Goal: Task Accomplishment & Management: Complete application form

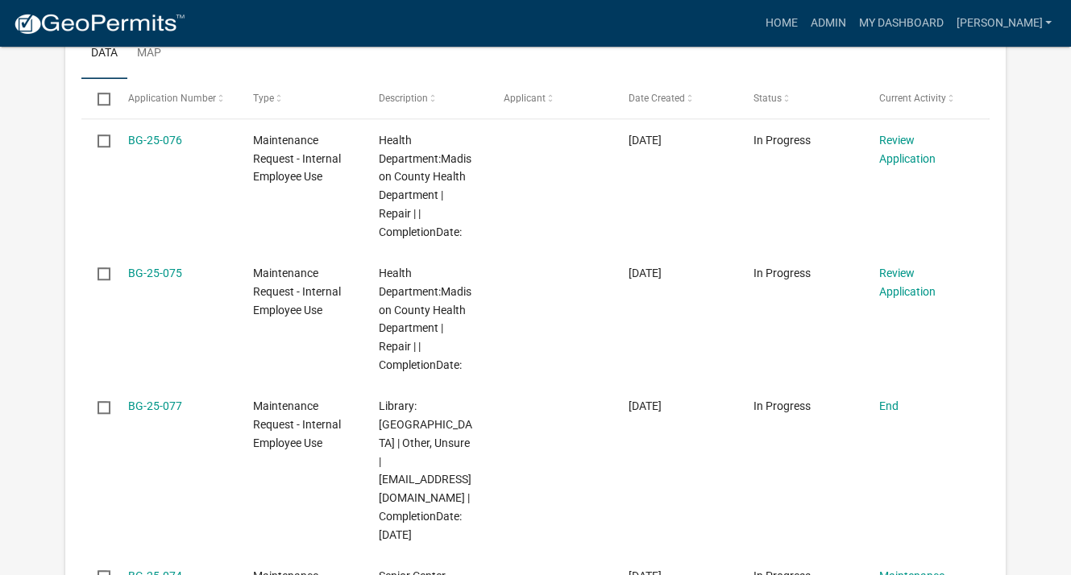
scroll to position [887, 0]
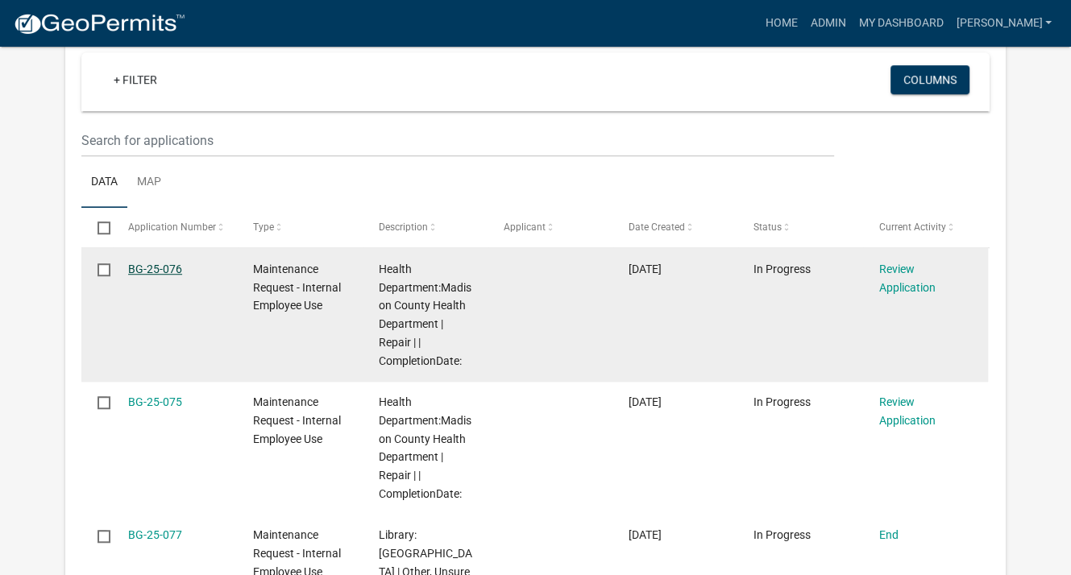
click at [160, 267] on link "BG-25-076" at bounding box center [155, 269] width 54 height 13
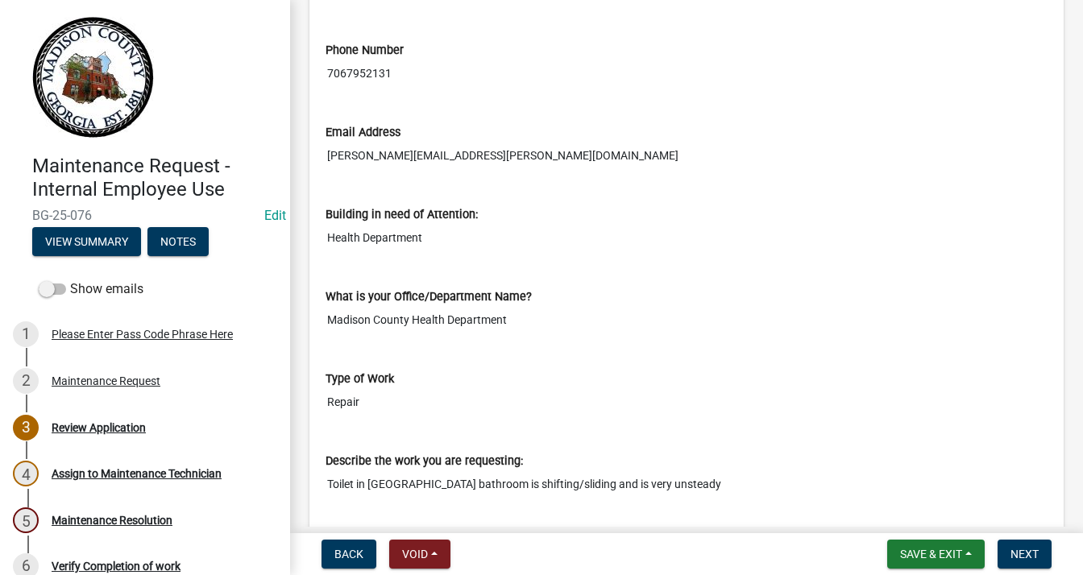
scroll to position [645, 0]
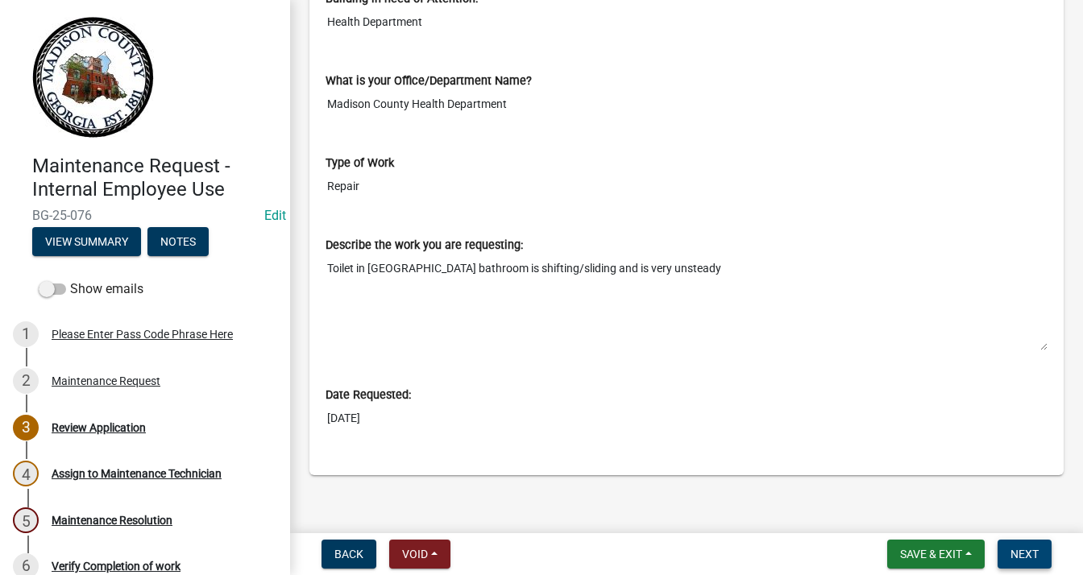
click at [1006, 553] on button "Next" at bounding box center [1025, 554] width 54 height 29
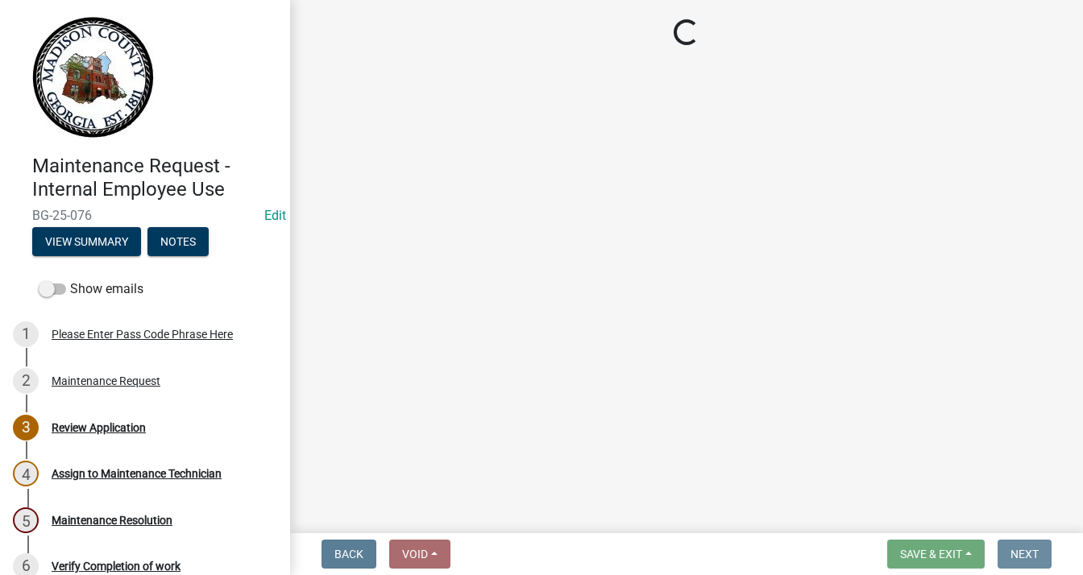
scroll to position [0, 0]
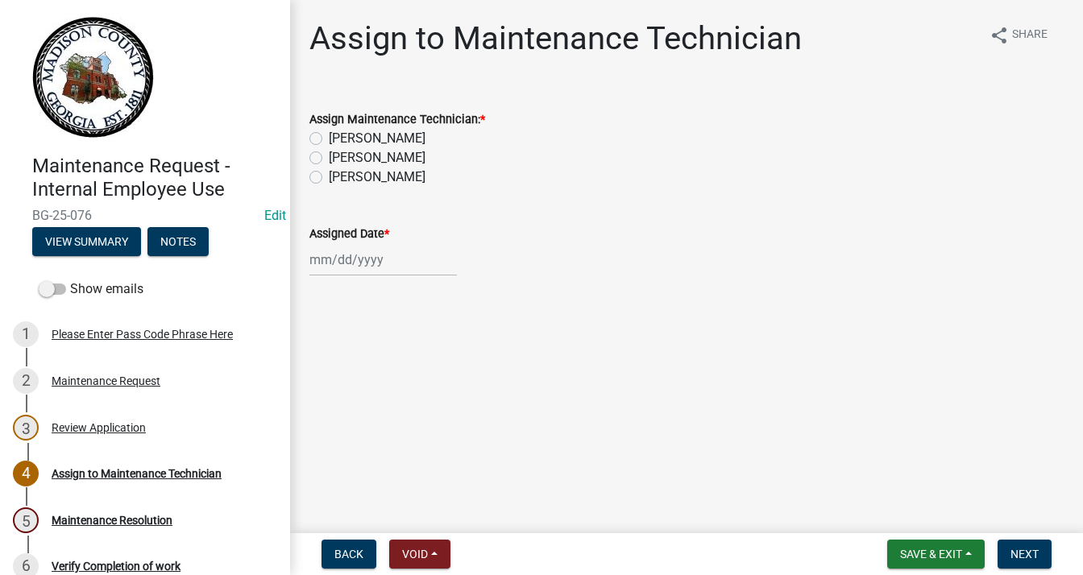
click at [329, 156] on label "[PERSON_NAME]" at bounding box center [377, 157] width 97 height 19
click at [329, 156] on input "[PERSON_NAME]" at bounding box center [334, 153] width 10 height 10
radio input "true"
click at [332, 268] on div at bounding box center [382, 259] width 147 height 33
select select "8"
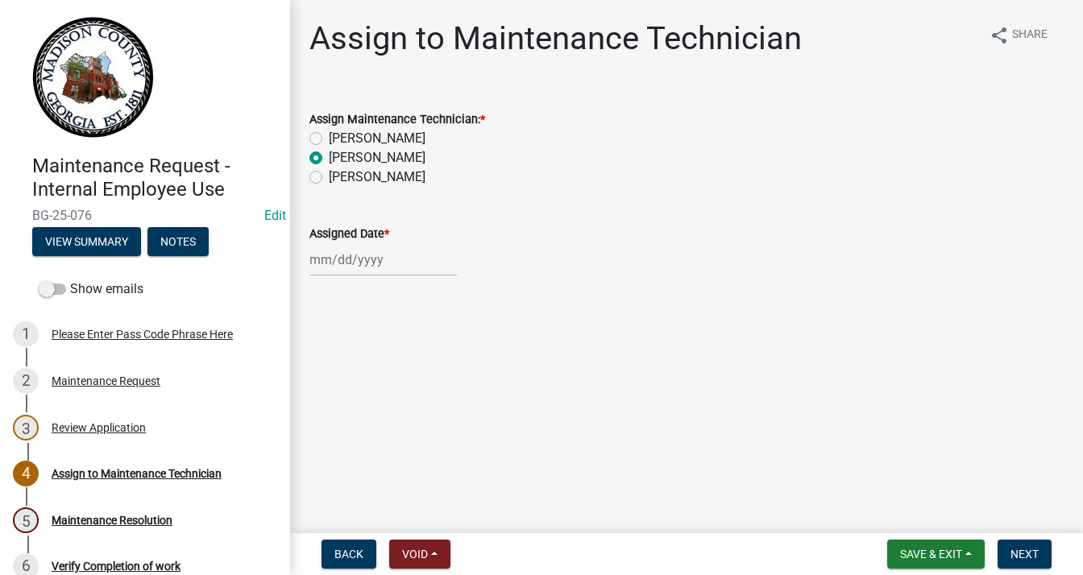
select select "2025"
click at [400, 421] on div "21" at bounding box center [403, 423] width 26 height 26
type input "[DATE]"
click at [1005, 546] on button "Next" at bounding box center [1025, 554] width 54 height 29
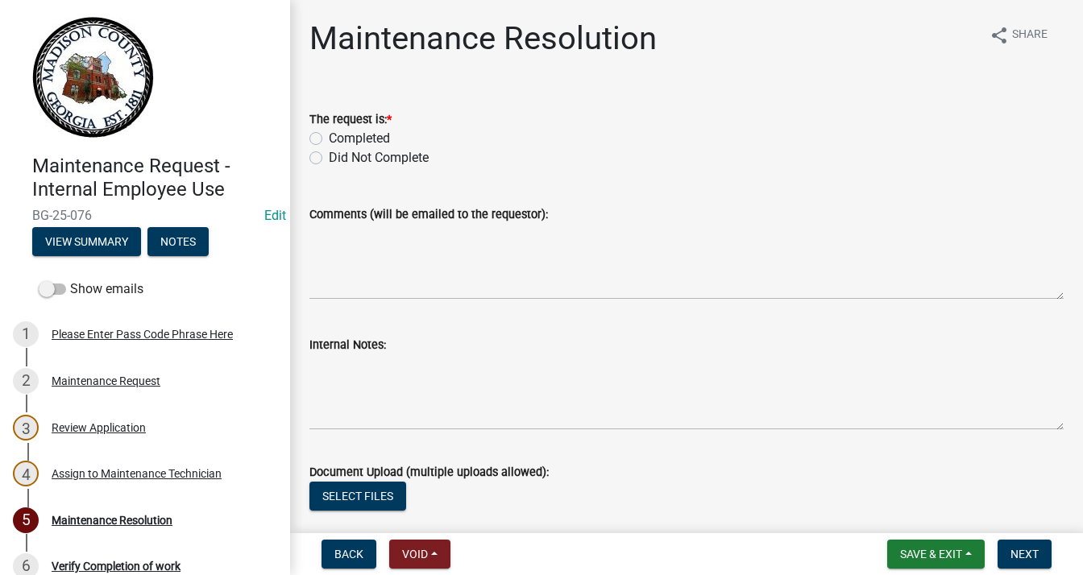
click at [329, 139] on label "Completed" at bounding box center [359, 138] width 61 height 19
click at [329, 139] on input "Completed" at bounding box center [334, 134] width 10 height 10
radio input "true"
click at [348, 241] on textarea "Comments (will be emailed to the requestor):" at bounding box center [686, 262] width 754 height 76
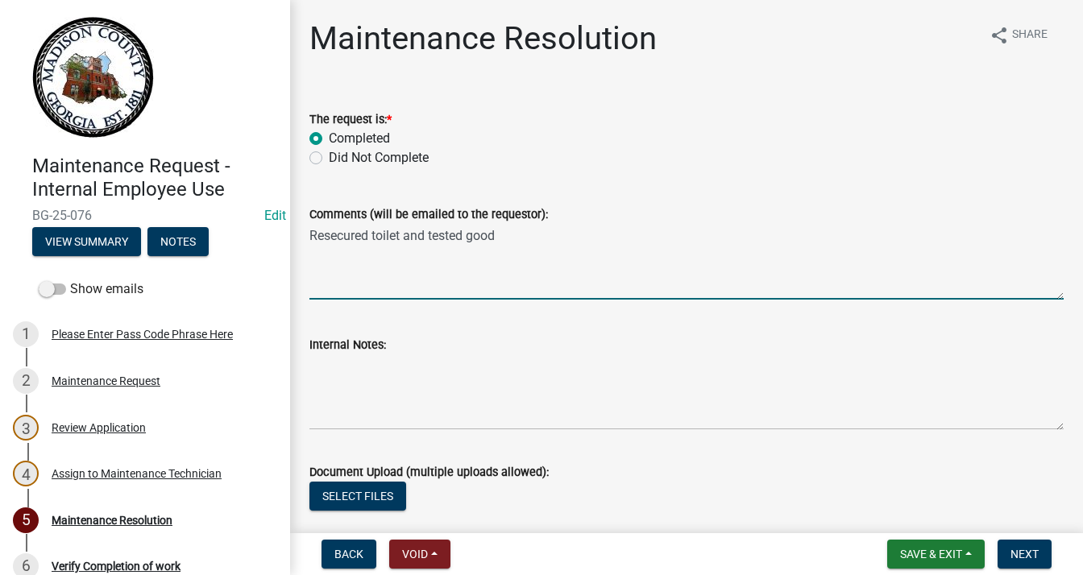
drag, startPoint x: 350, startPoint y: 240, endPoint x: 335, endPoint y: 239, distance: 14.6
click at [335, 239] on textarea "Resecured toilet and tested good" at bounding box center [686, 262] width 754 height 76
drag, startPoint x: 356, startPoint y: 237, endPoint x: 339, endPoint y: 237, distance: 16.9
click at [339, 237] on textarea "Resecured toilet and tested good" at bounding box center [686, 262] width 754 height 76
type textarea "reset toilet and tested good"
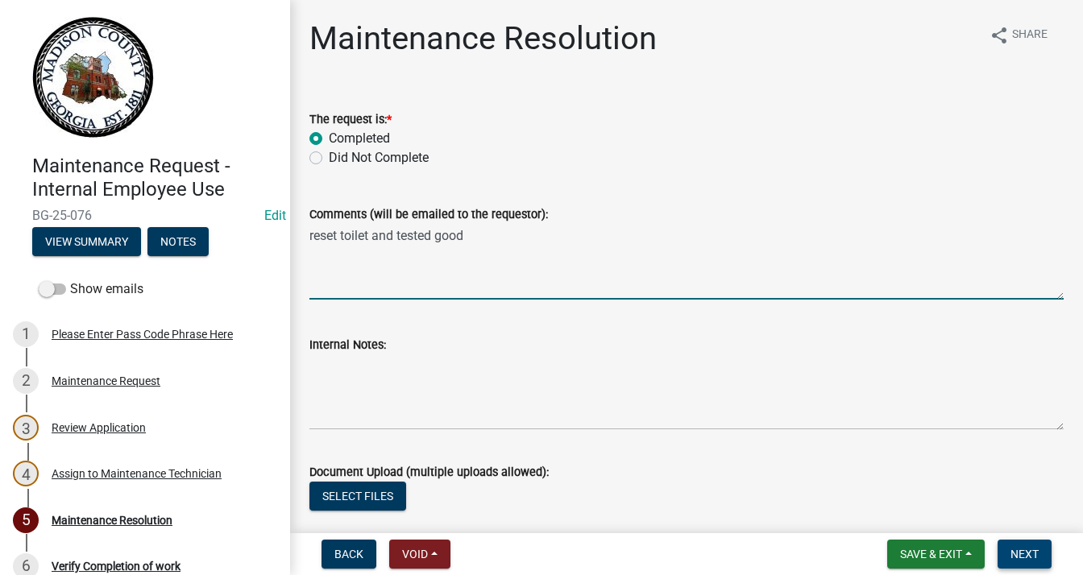
click at [1015, 552] on span "Next" at bounding box center [1025, 554] width 28 height 13
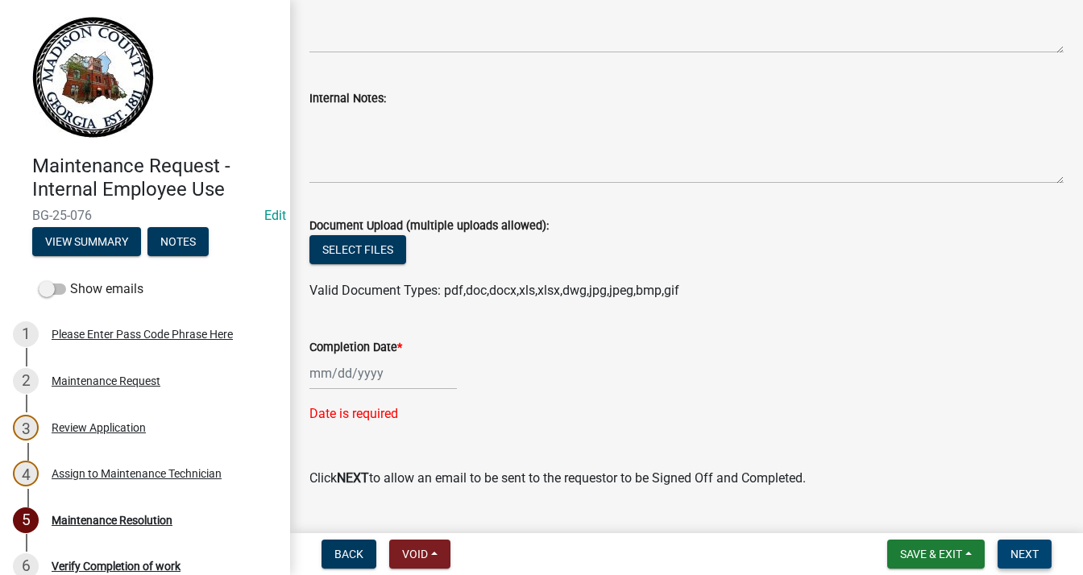
scroll to position [284, 0]
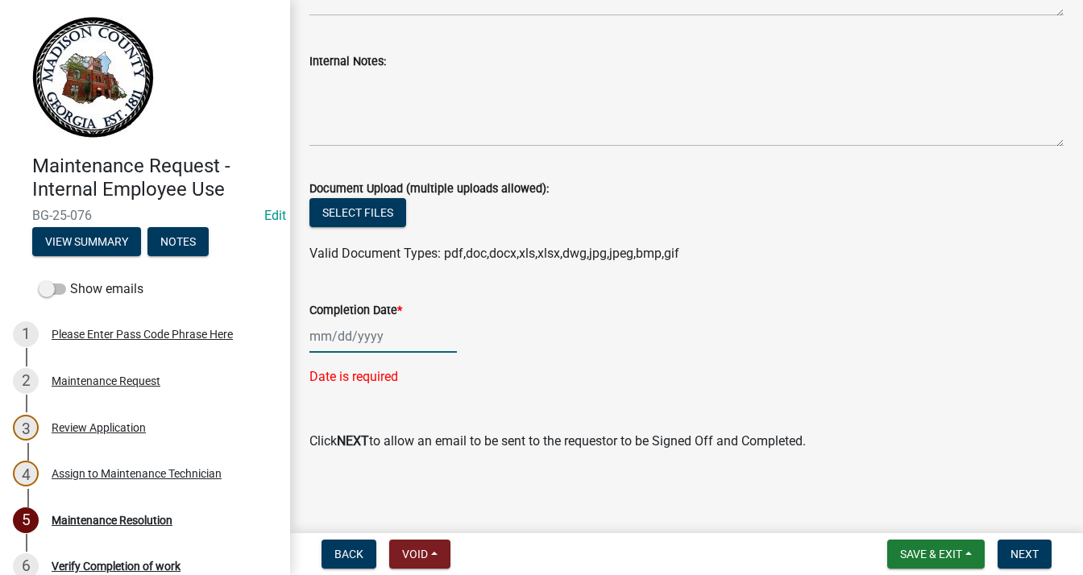
click at [342, 336] on div at bounding box center [382, 336] width 147 height 33
select select "8"
select select "2025"
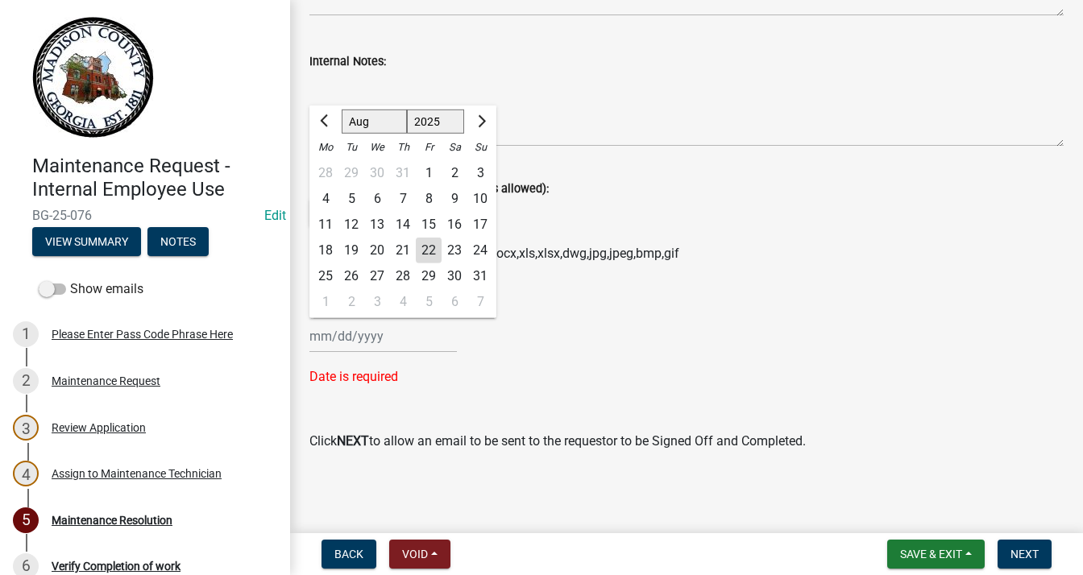
click at [401, 249] on div "21" at bounding box center [403, 251] width 26 height 26
type input "[DATE]"
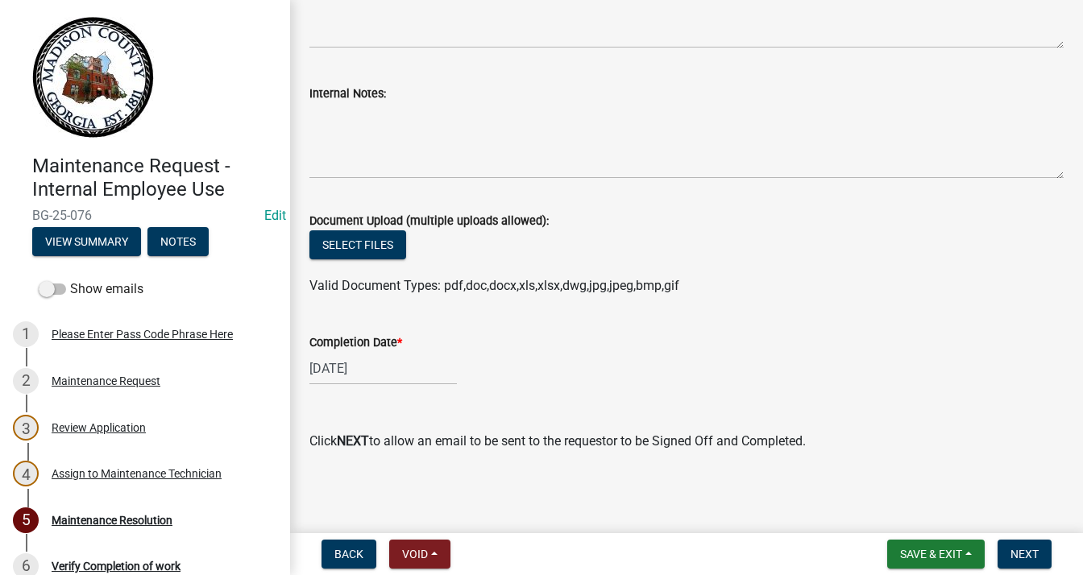
scroll to position [251, 0]
click at [1011, 542] on button "Next" at bounding box center [1025, 554] width 54 height 29
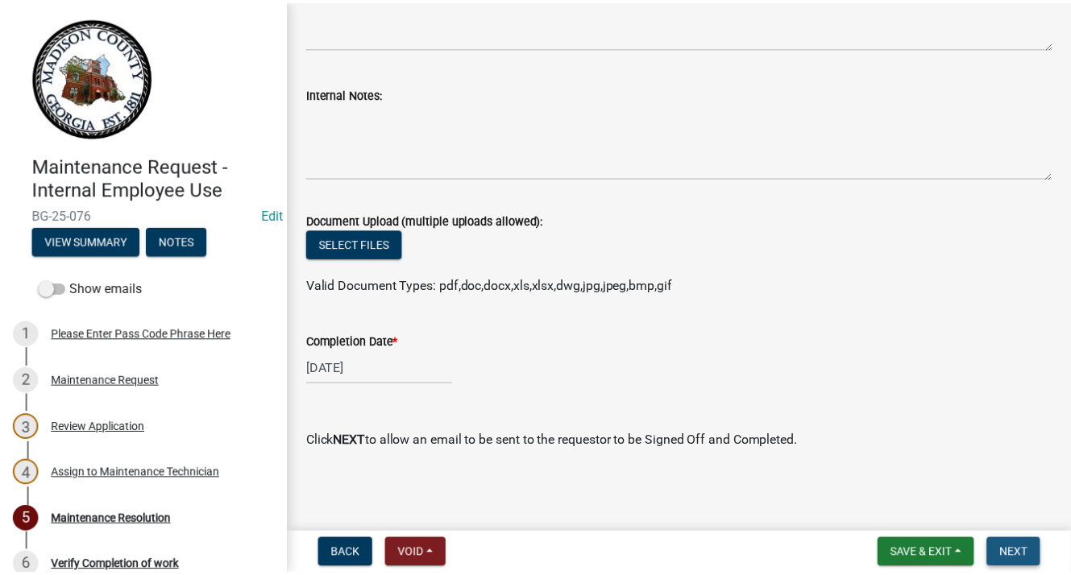
scroll to position [0, 0]
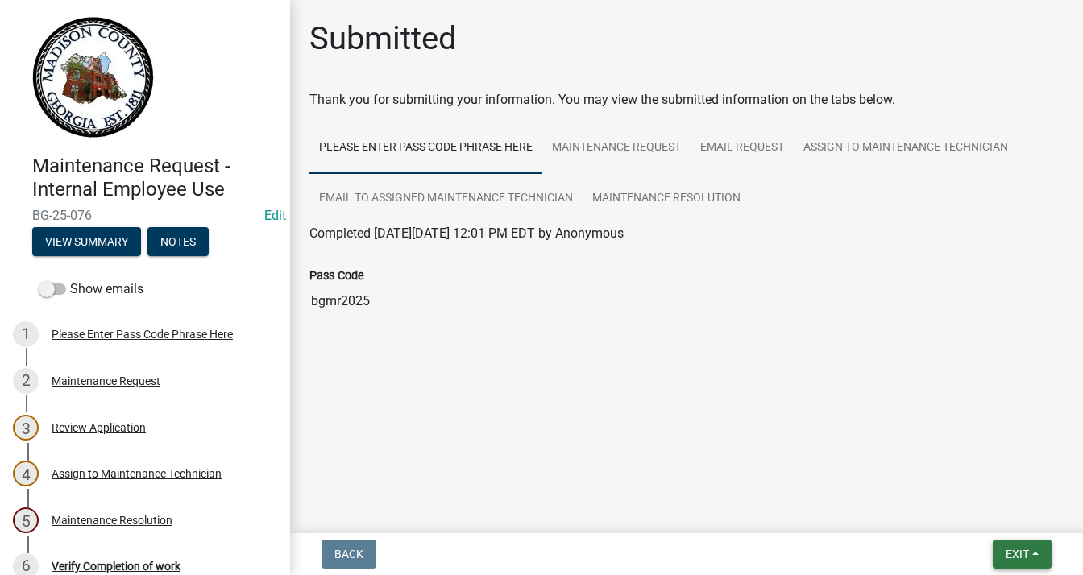
click at [1024, 554] on span "Exit" at bounding box center [1017, 554] width 23 height 13
click at [993, 515] on button "Save & Exit" at bounding box center [988, 512] width 129 height 39
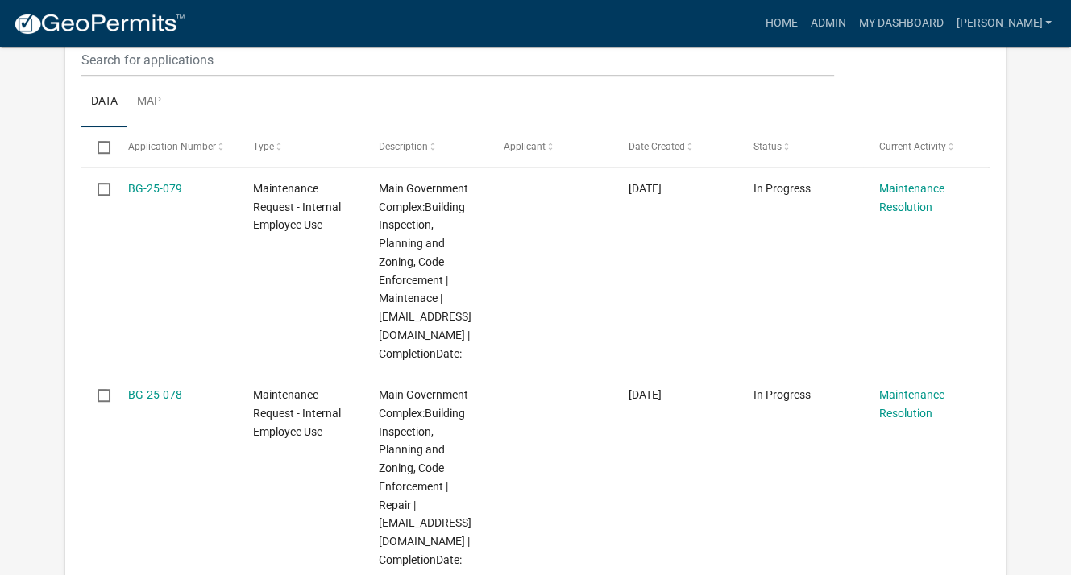
scroll to position [1048, 0]
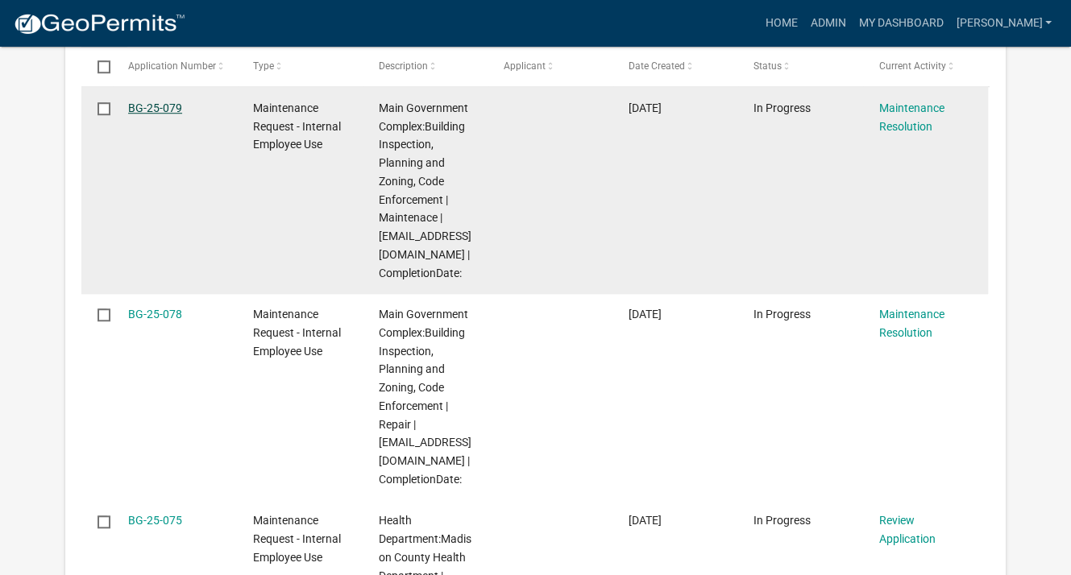
click at [148, 102] on link "BG-25-079" at bounding box center [155, 108] width 54 height 13
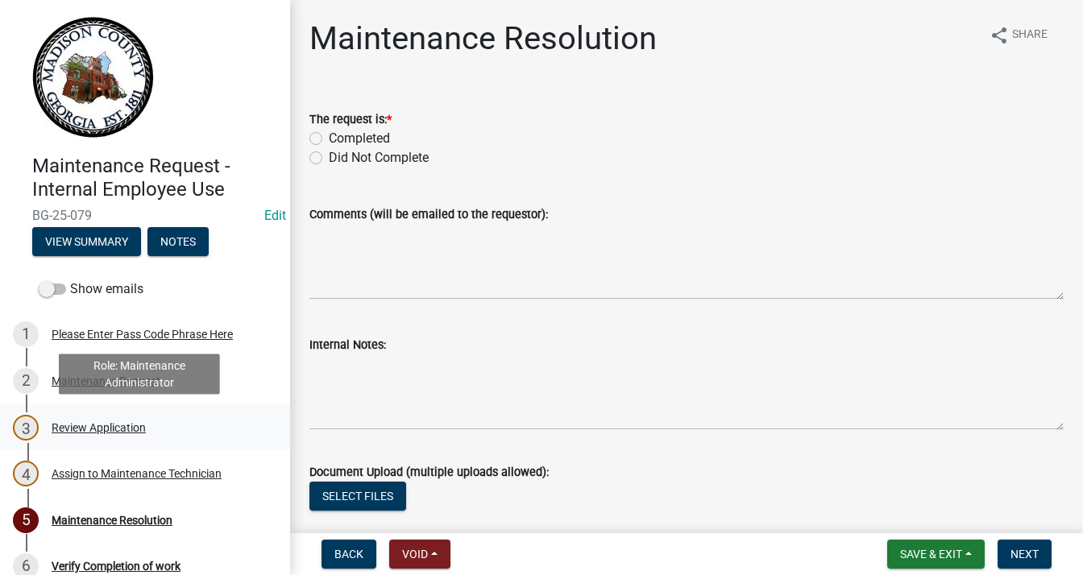
click at [87, 424] on div "Review Application" at bounding box center [99, 427] width 94 height 11
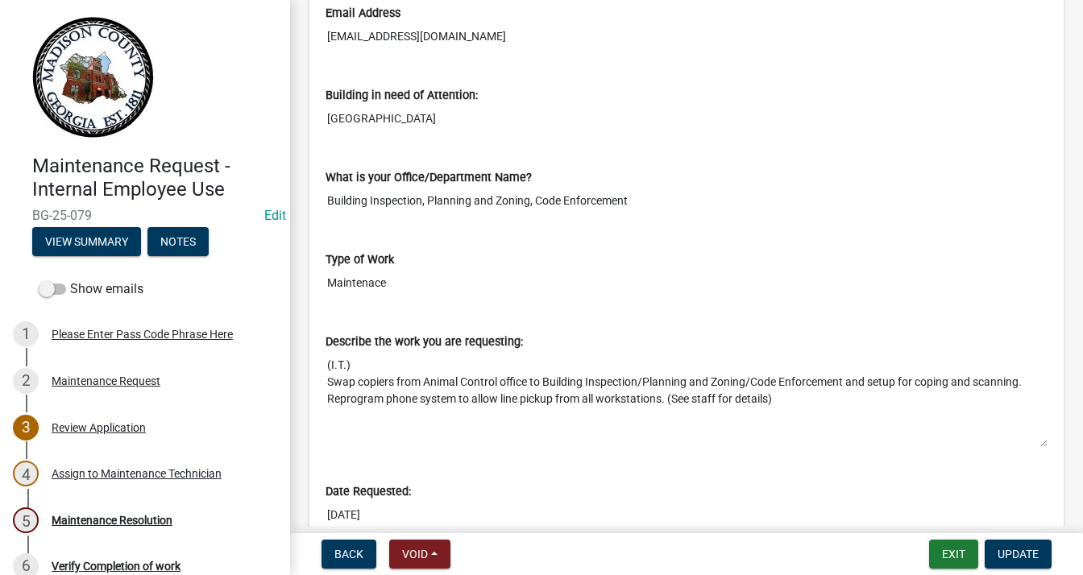
scroll to position [564, 0]
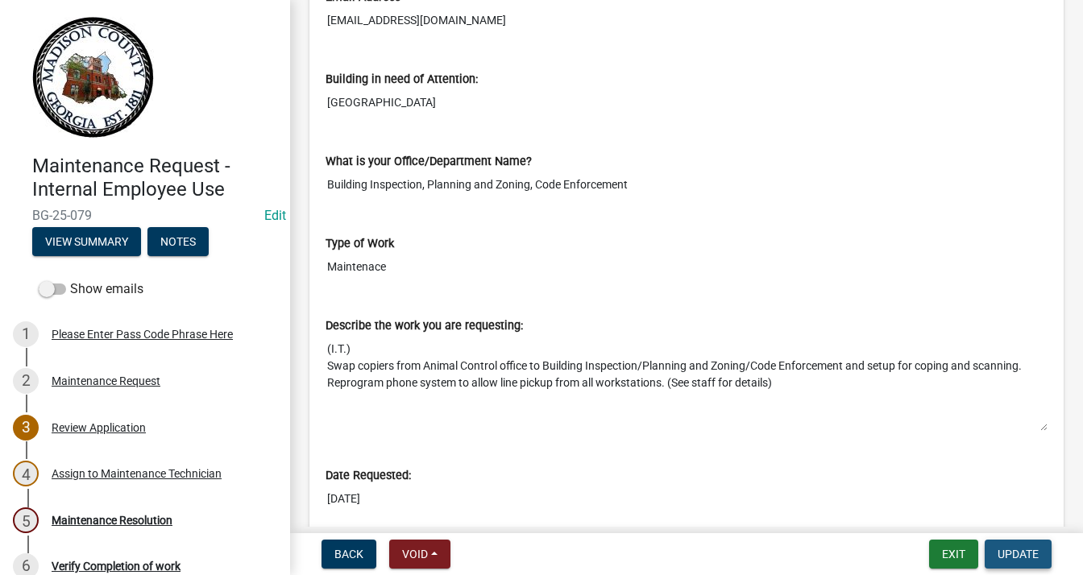
click at [1006, 551] on span "Update" at bounding box center [1018, 554] width 41 height 13
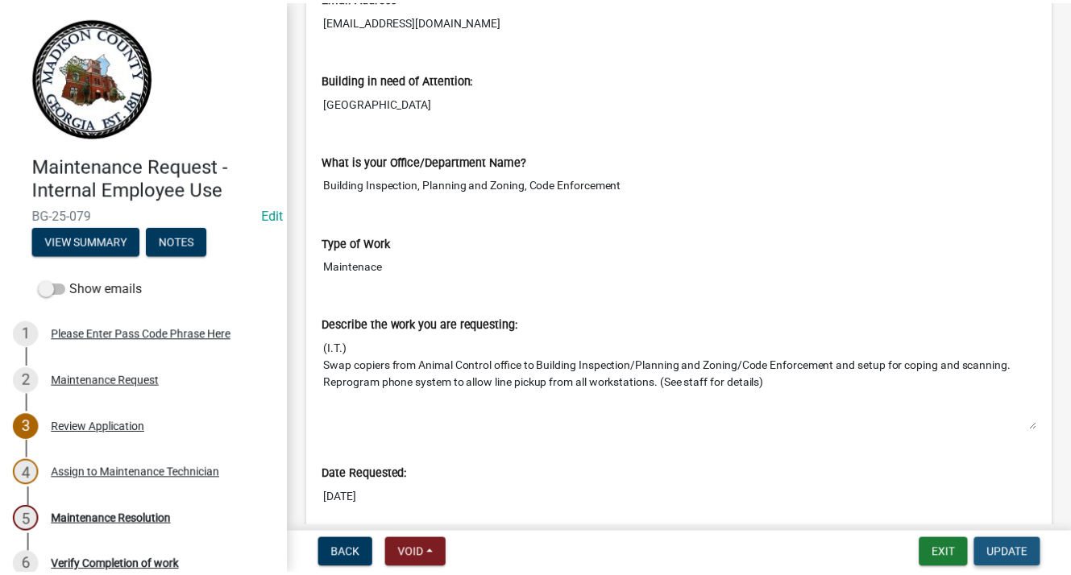
scroll to position [0, 0]
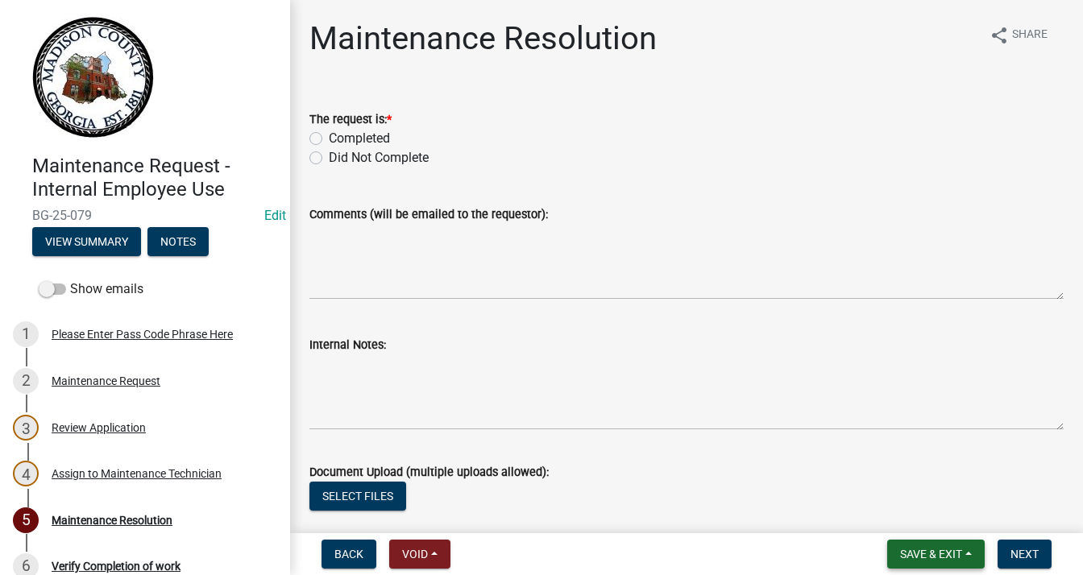
click at [916, 548] on span "Save & Exit" at bounding box center [931, 554] width 62 height 13
click at [914, 517] on button "Save & Exit" at bounding box center [920, 512] width 129 height 39
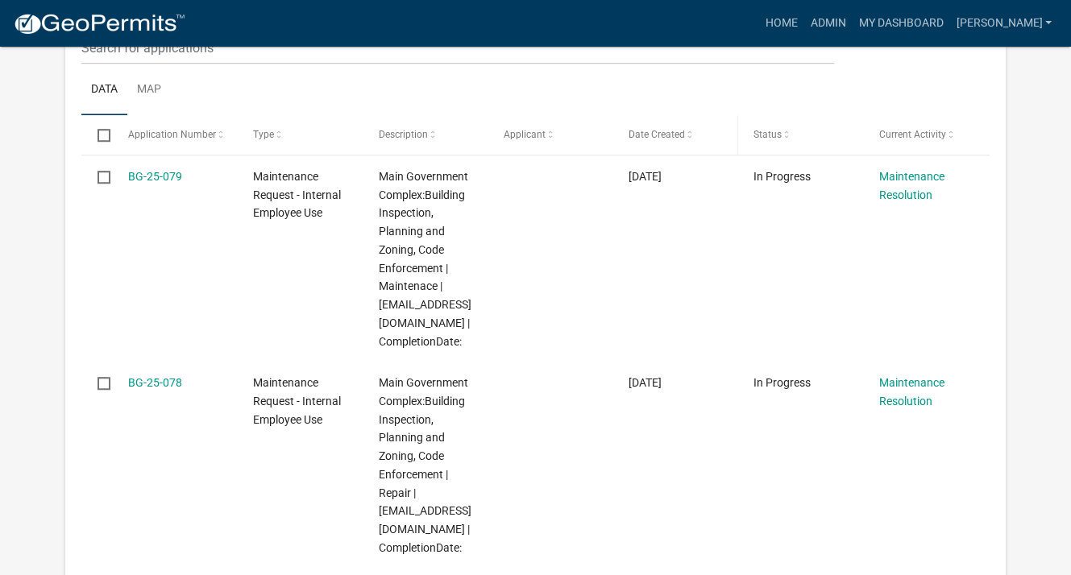
scroll to position [1048, 0]
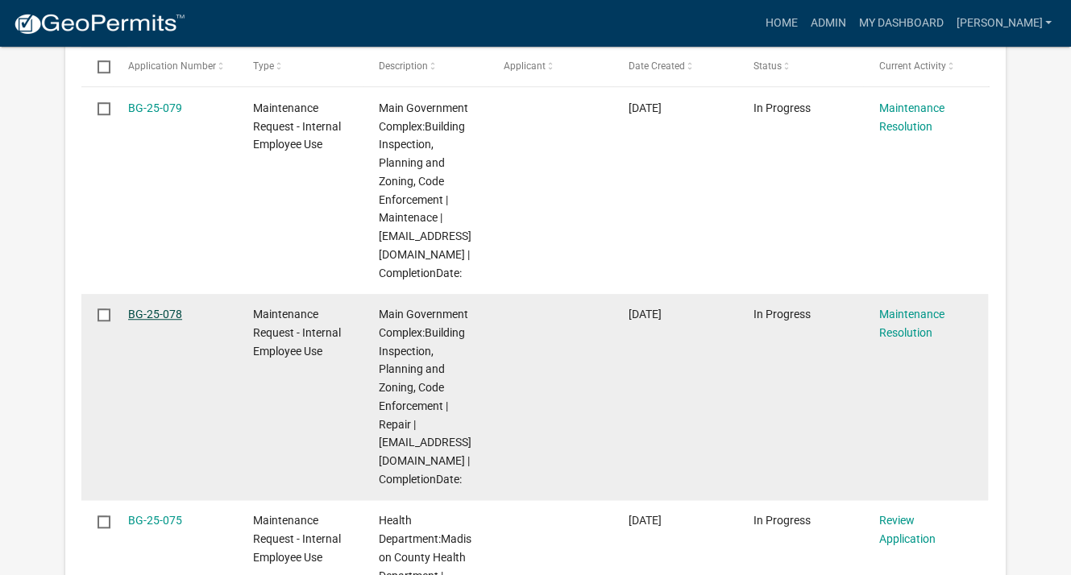
click at [142, 308] on link "BG-25-078" at bounding box center [155, 314] width 54 height 13
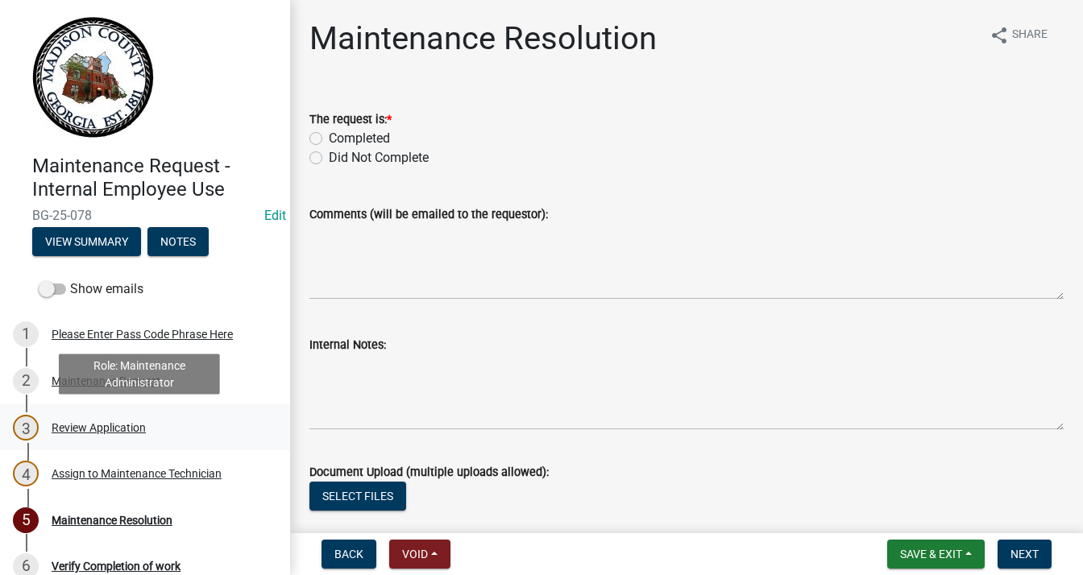
click at [118, 423] on div "Review Application" at bounding box center [99, 427] width 94 height 11
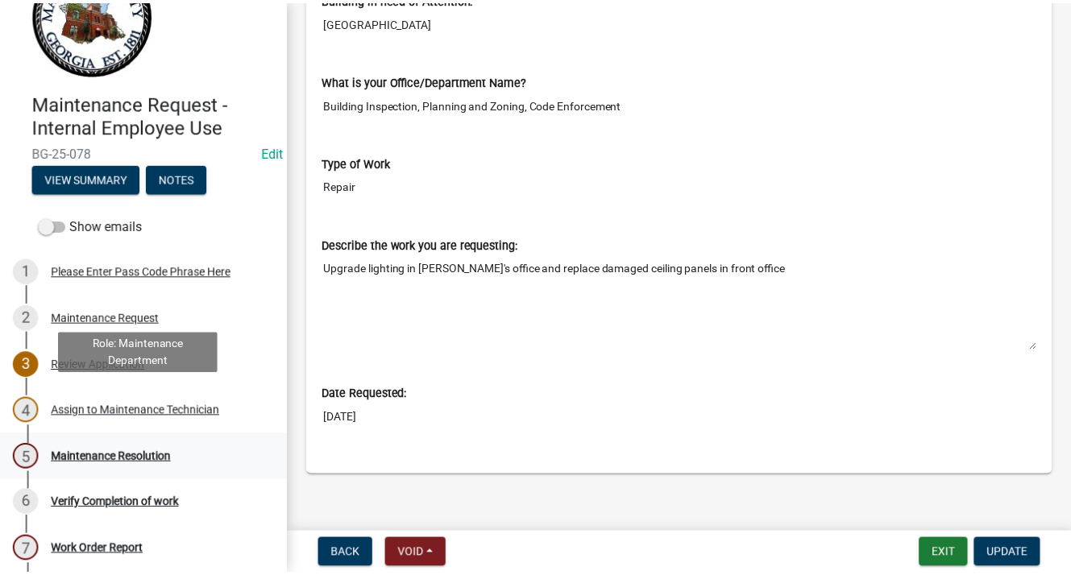
scroll to position [114, 0]
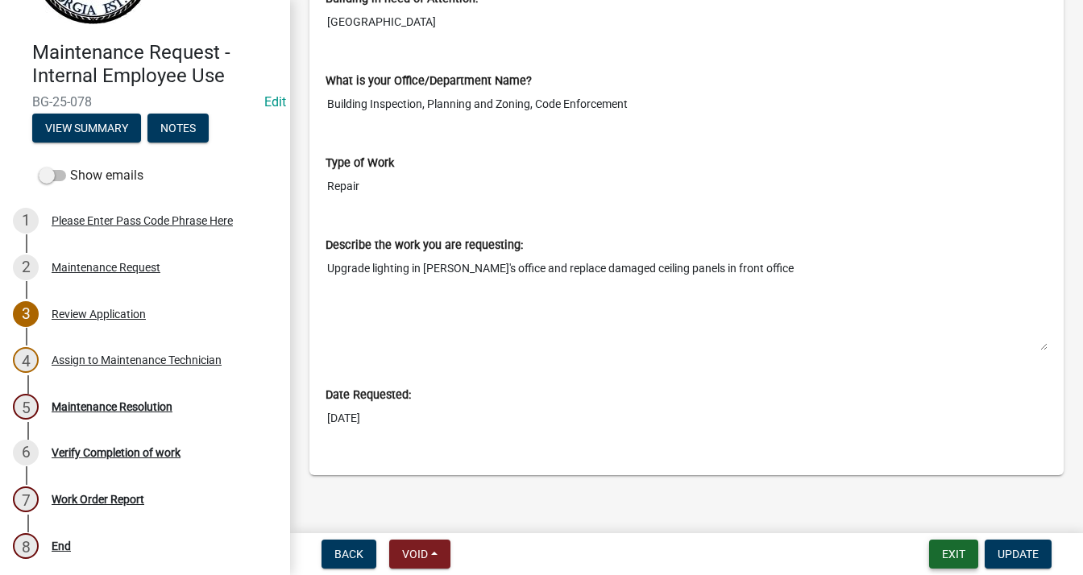
click at [945, 554] on button "Exit" at bounding box center [953, 554] width 49 height 29
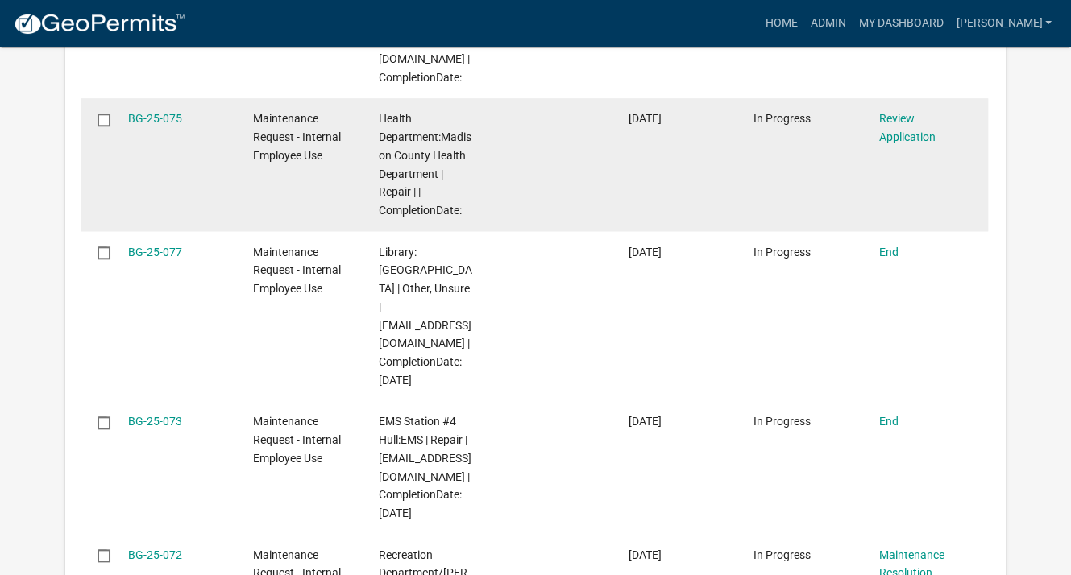
scroll to position [1531, 0]
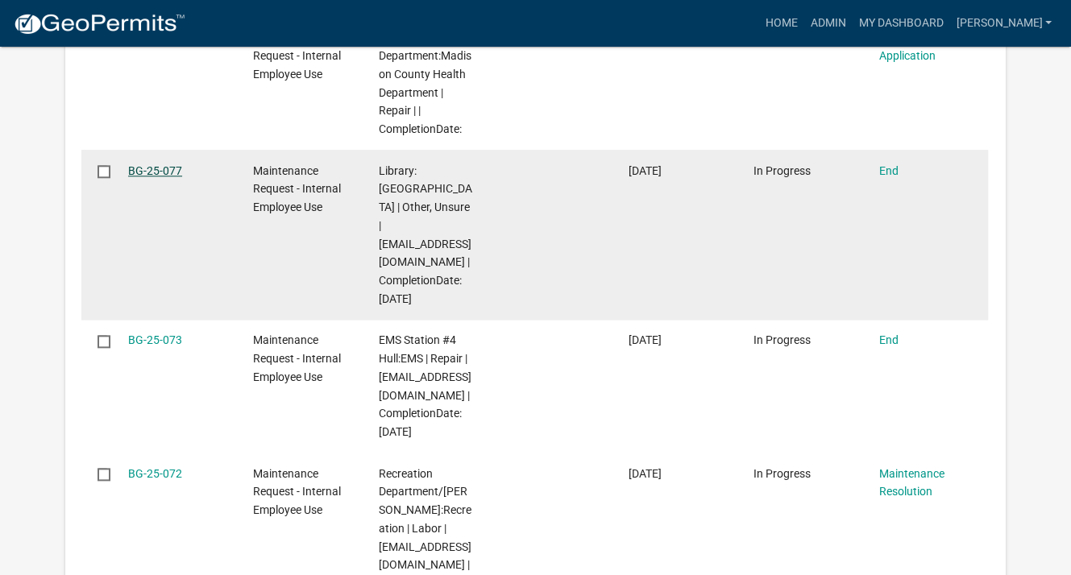
click at [156, 169] on link "BG-25-077" at bounding box center [155, 170] width 54 height 13
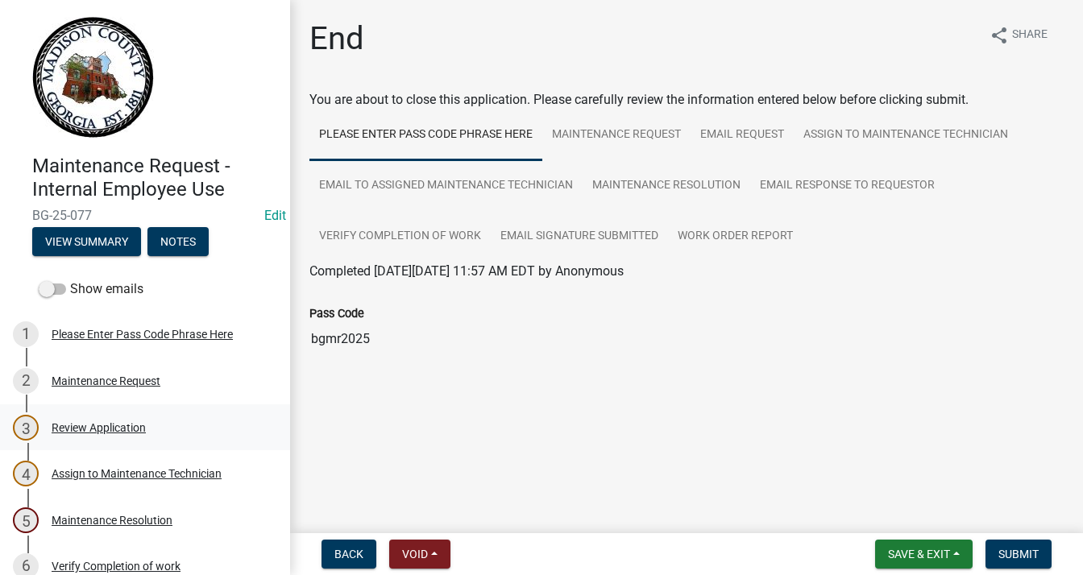
click at [102, 438] on div "3 Review Application" at bounding box center [138, 428] width 251 height 26
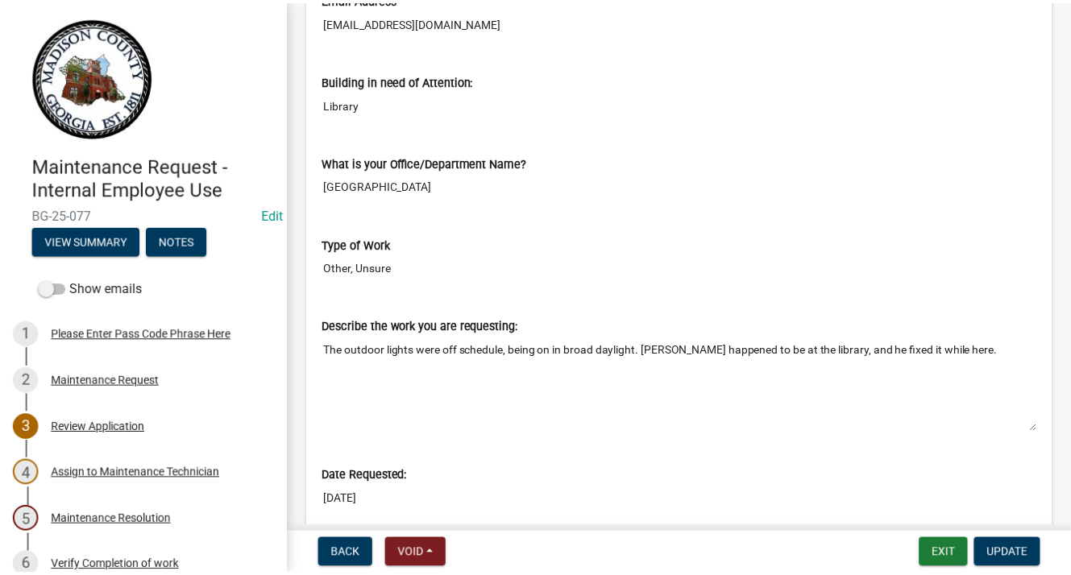
scroll to position [564, 0]
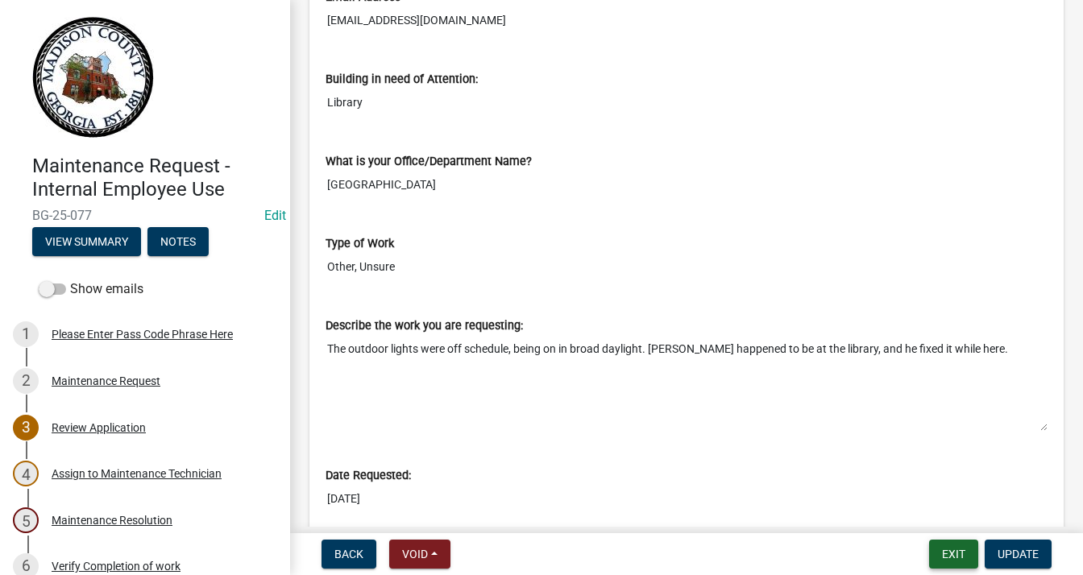
click at [954, 548] on button "Exit" at bounding box center [953, 554] width 49 height 29
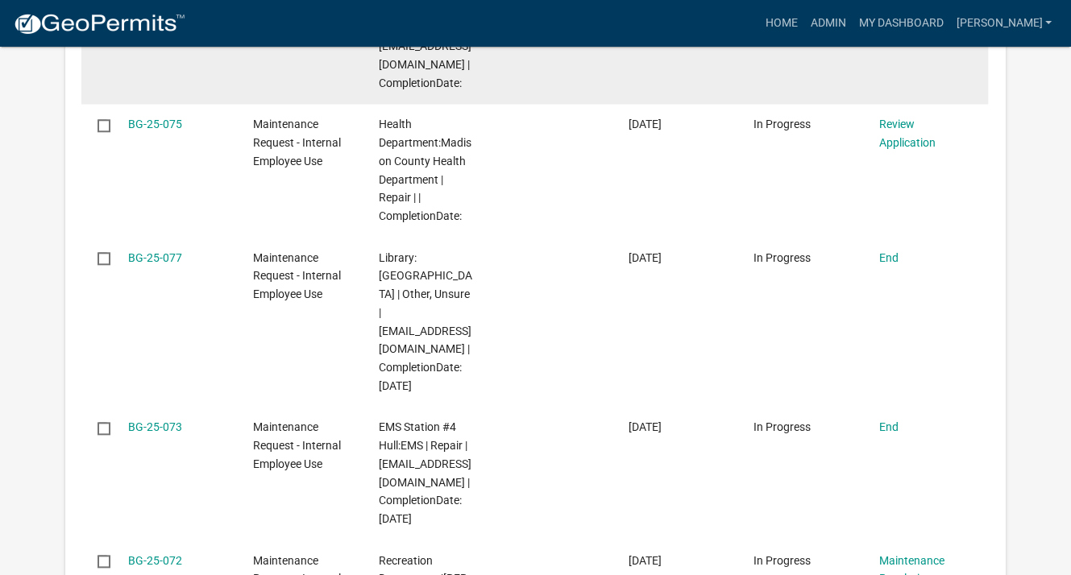
scroll to position [1451, 0]
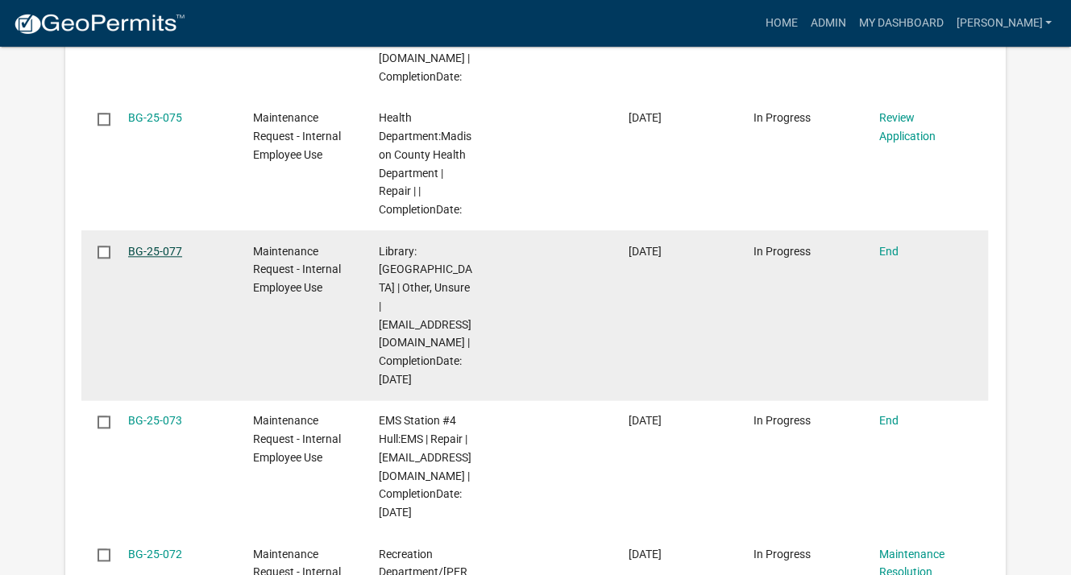
click at [149, 252] on link "BG-25-077" at bounding box center [155, 251] width 54 height 13
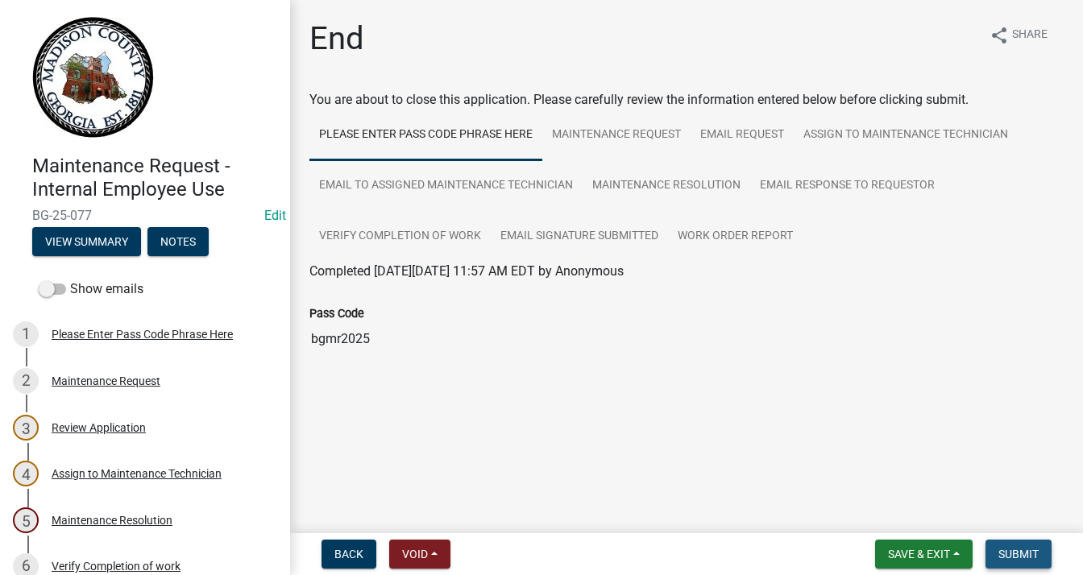
click at [1009, 552] on span "Submit" at bounding box center [1019, 554] width 40 height 13
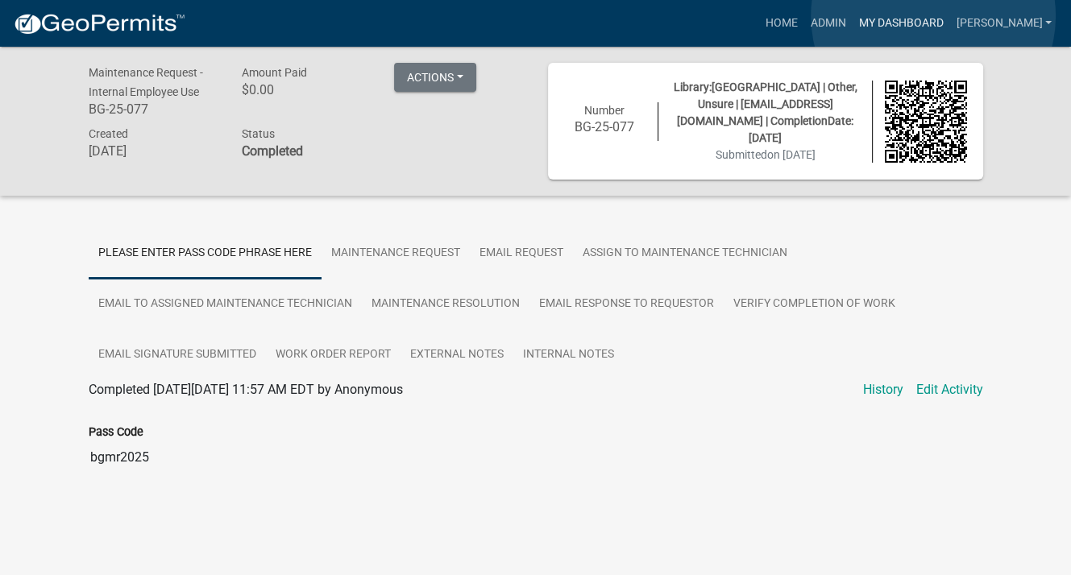
click at [933, 16] on link "My Dashboard" at bounding box center [901, 23] width 98 height 31
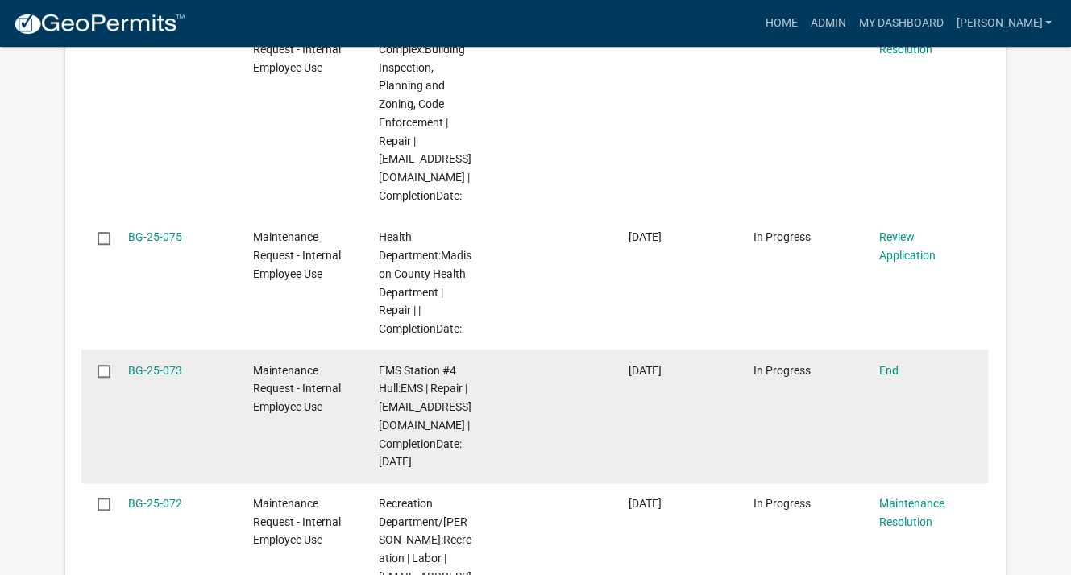
scroll to position [1551, 0]
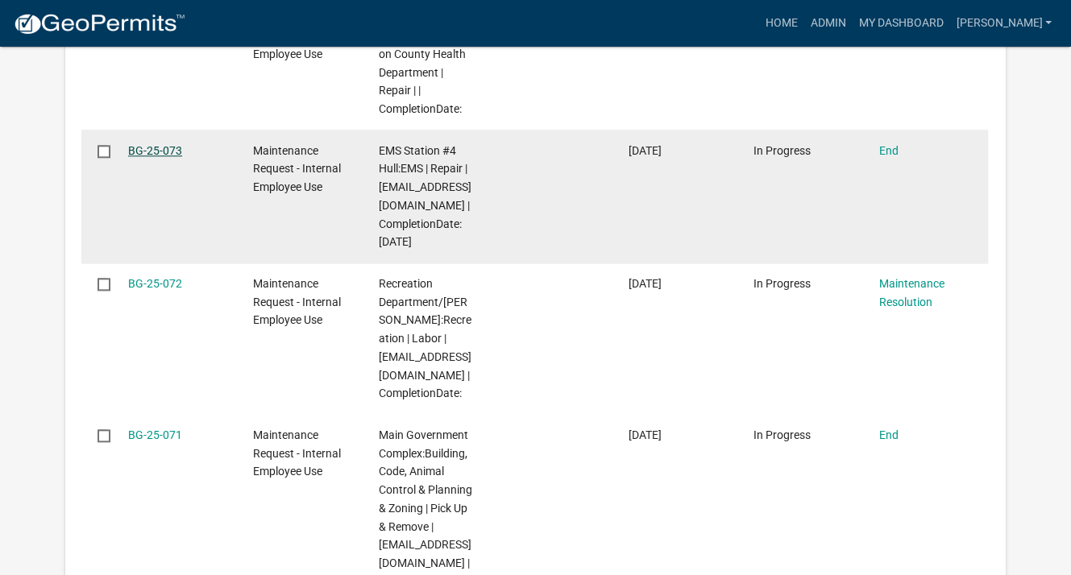
click at [171, 150] on link "BG-25-073" at bounding box center [155, 150] width 54 height 13
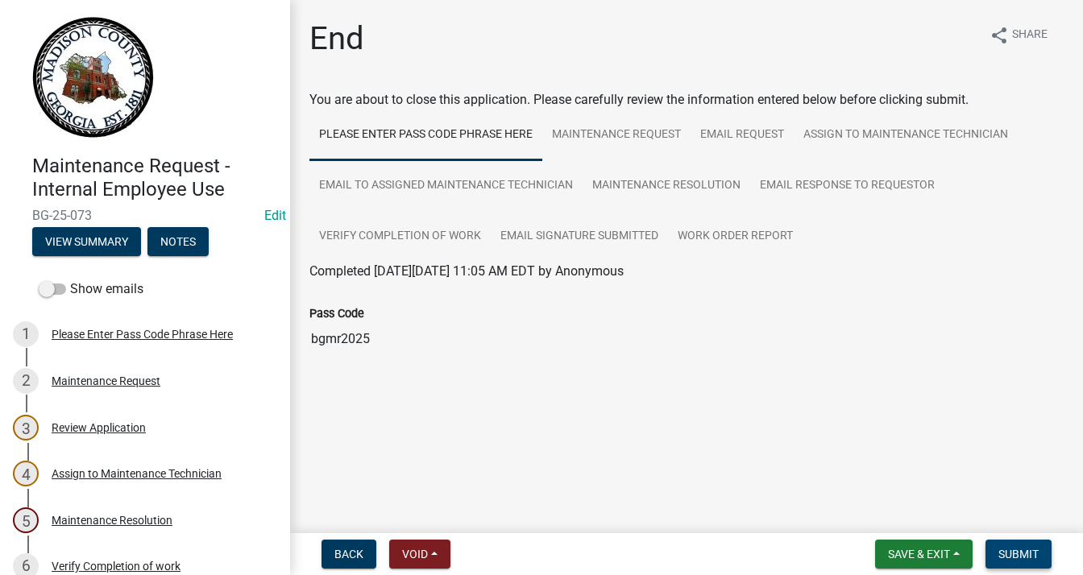
click at [1034, 542] on button "Submit" at bounding box center [1019, 554] width 66 height 29
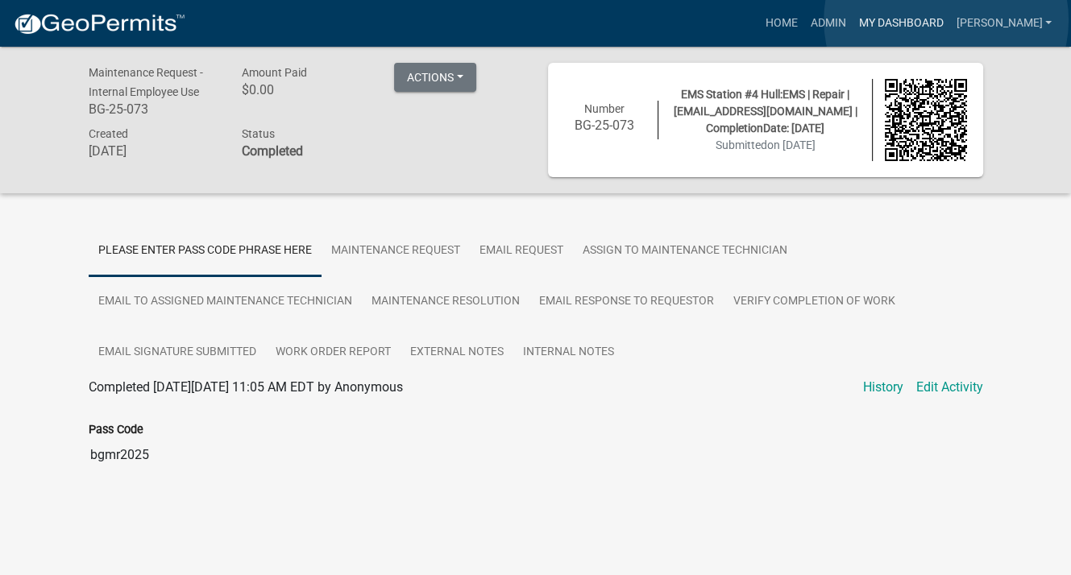
click at [946, 20] on link "My Dashboard" at bounding box center [901, 23] width 98 height 31
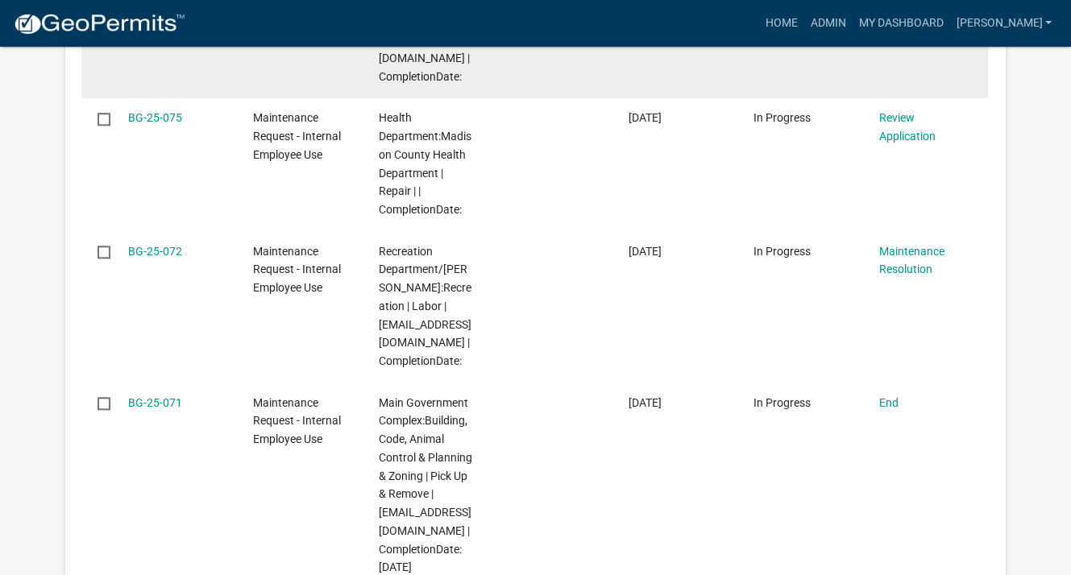
scroll to position [1612, 0]
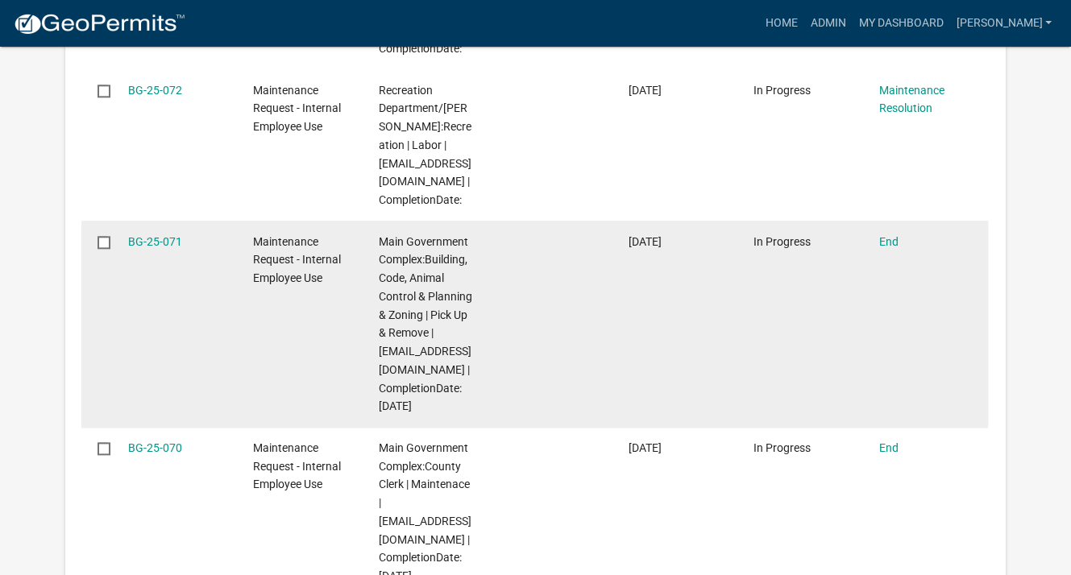
click at [106, 247] on input "checkbox" at bounding box center [103, 241] width 10 height 10
checkbox input "true"
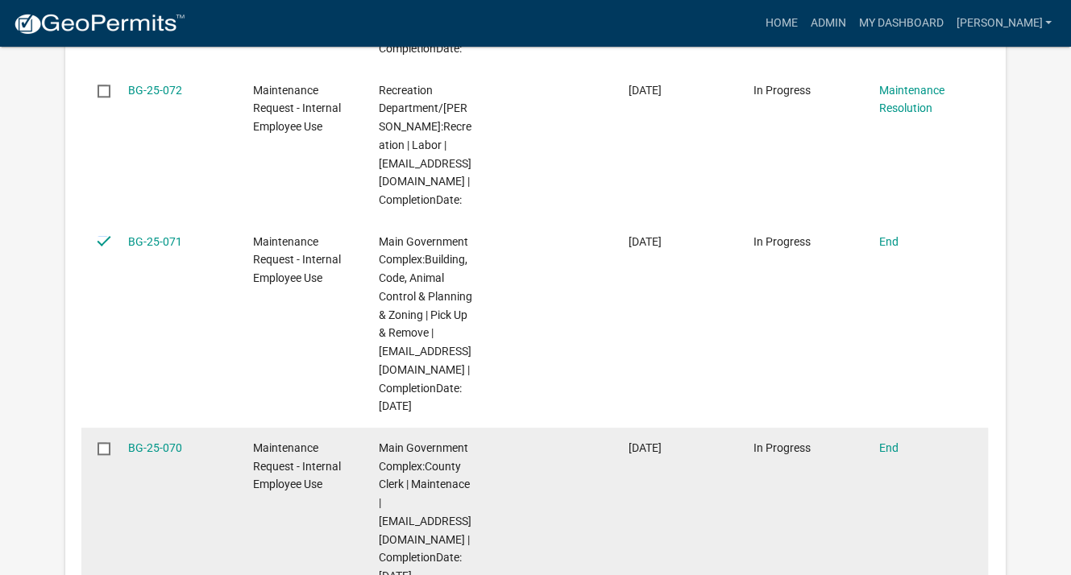
scroll to position [1692, 0]
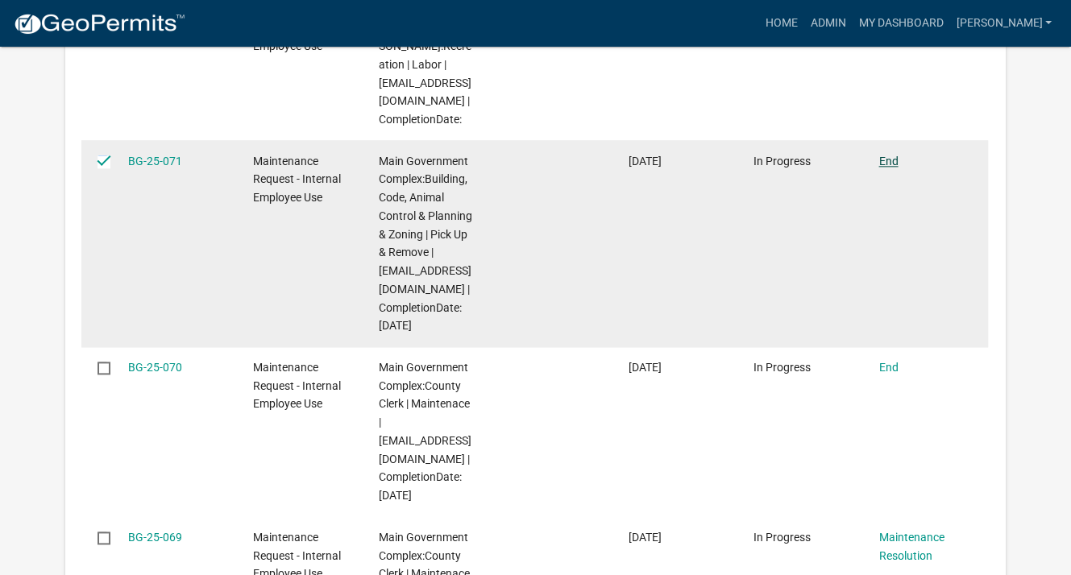
click at [895, 168] on link "End" at bounding box center [887, 161] width 19 height 13
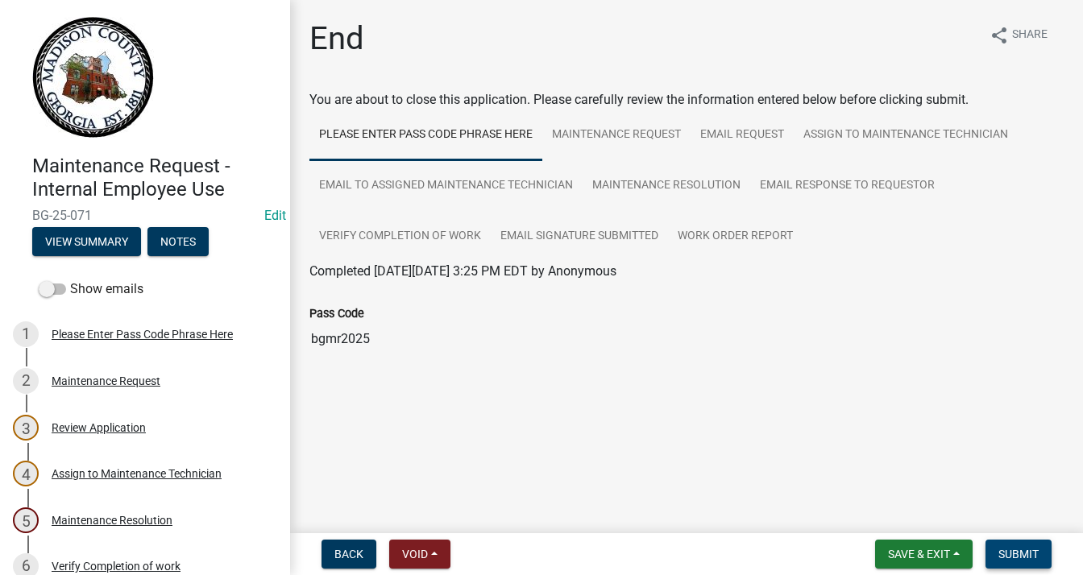
click at [1044, 556] on button "Submit" at bounding box center [1019, 554] width 66 height 29
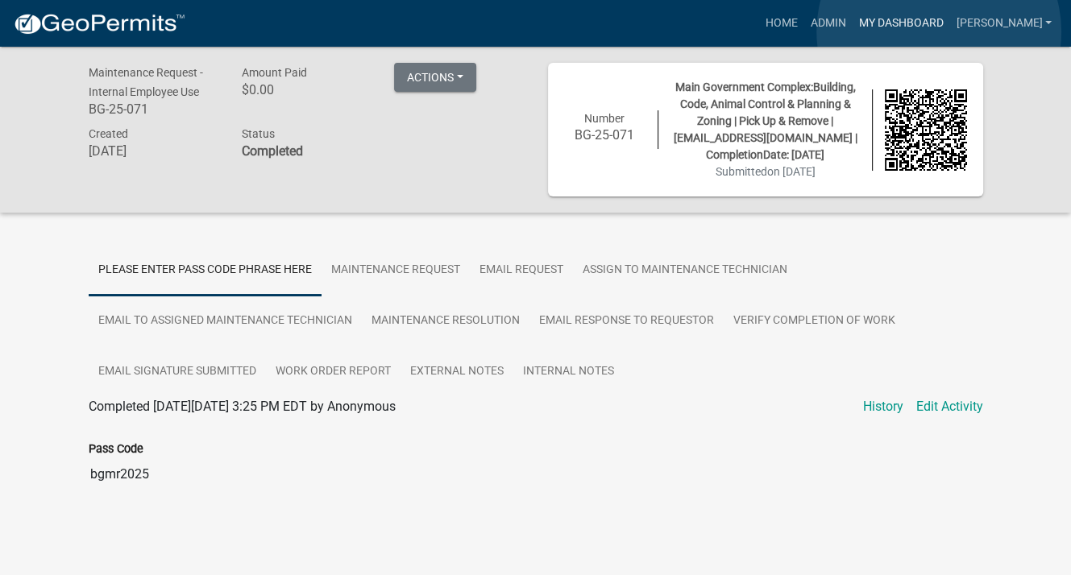
click at [939, 31] on link "My Dashboard" at bounding box center [901, 23] width 98 height 31
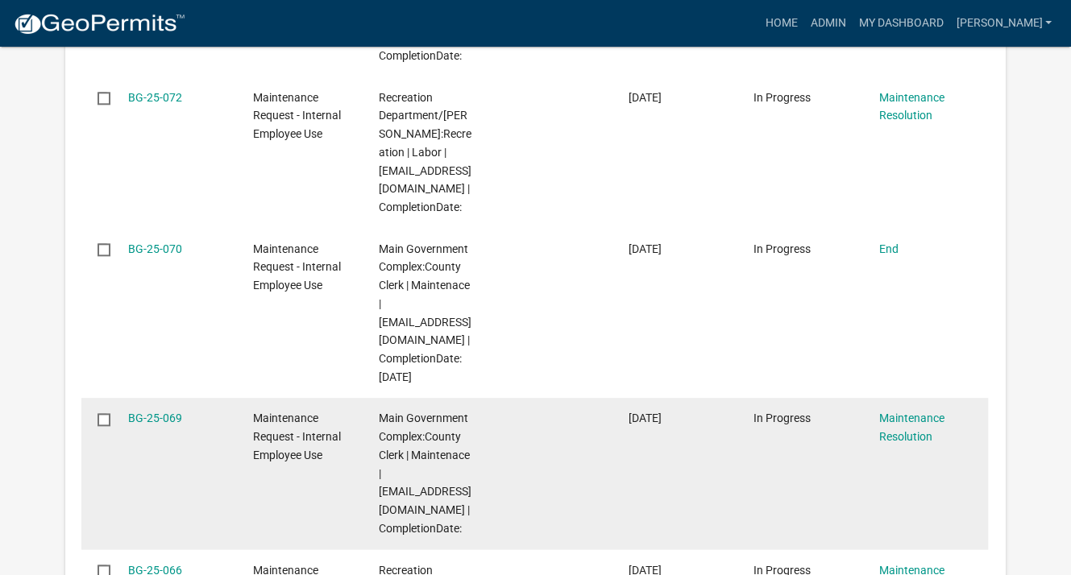
scroll to position [1612, 0]
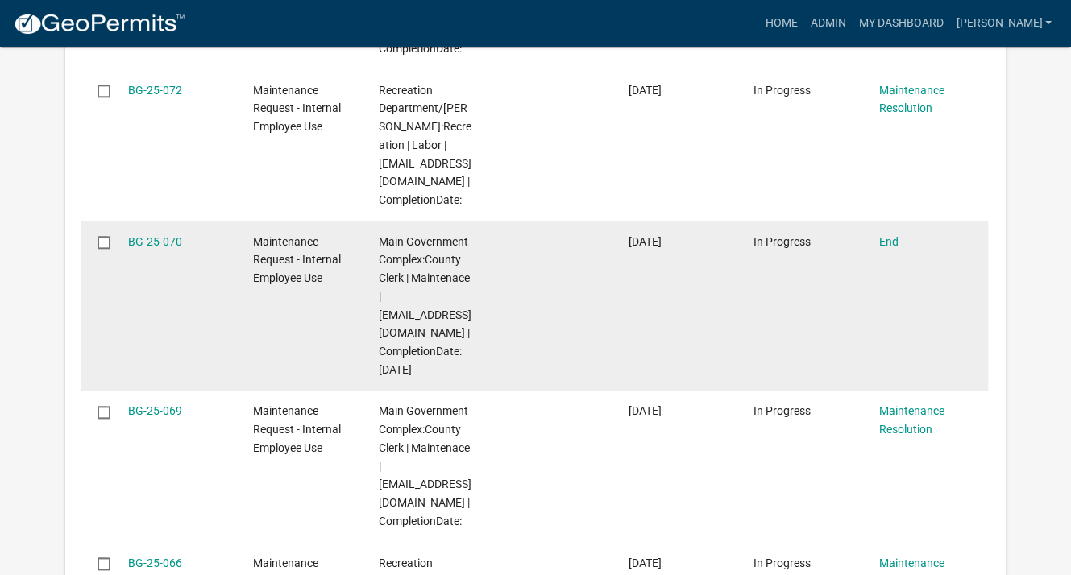
click at [747, 266] on datatable-body-cell "In Progress" at bounding box center [800, 306] width 125 height 170
click at [882, 248] on link "End" at bounding box center [887, 241] width 19 height 13
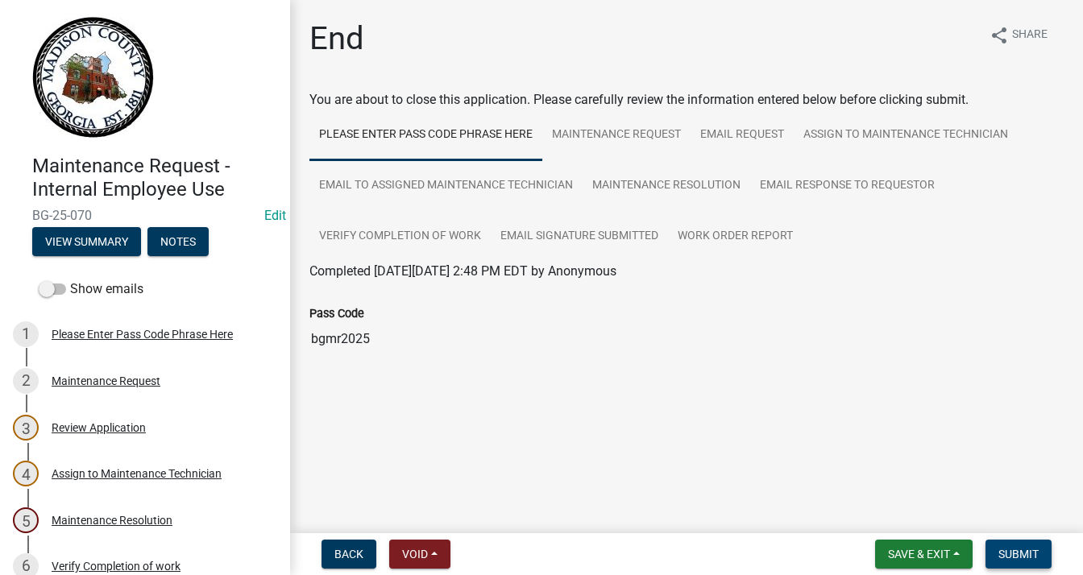
click at [1046, 549] on button "Submit" at bounding box center [1019, 554] width 66 height 29
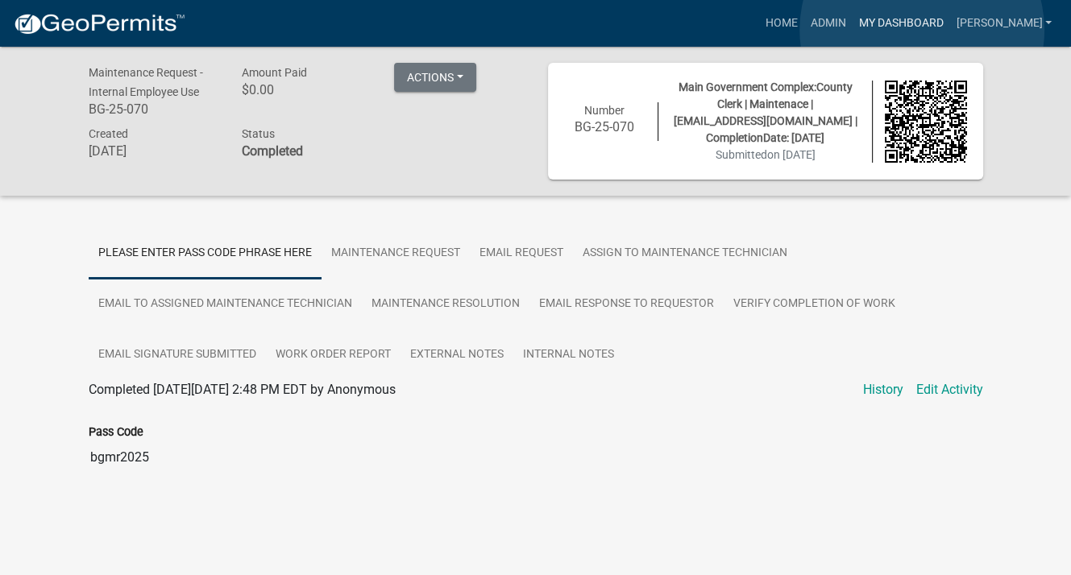
click at [922, 30] on link "My Dashboard" at bounding box center [901, 23] width 98 height 31
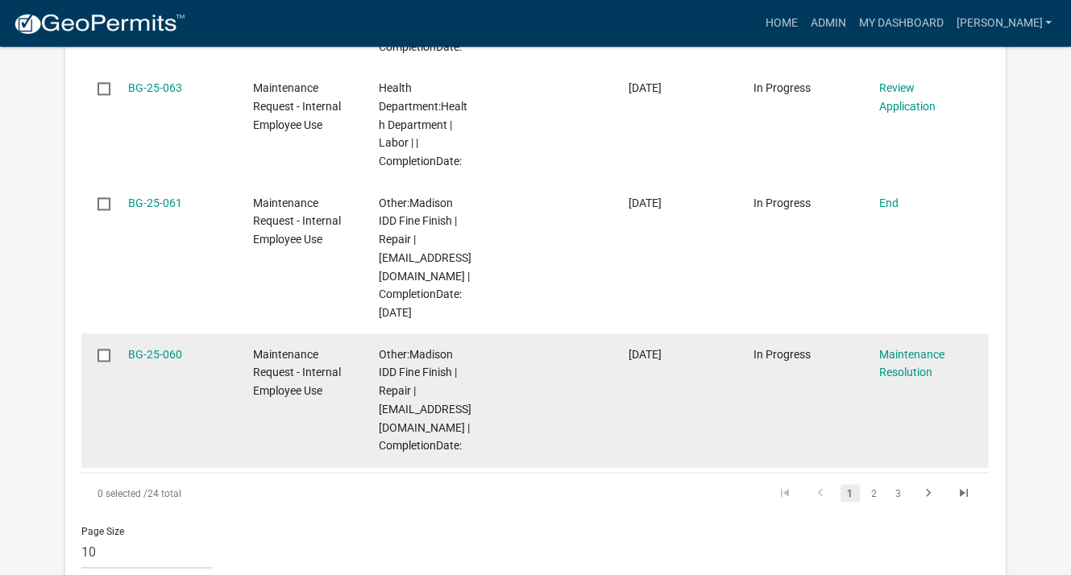
scroll to position [2201, 0]
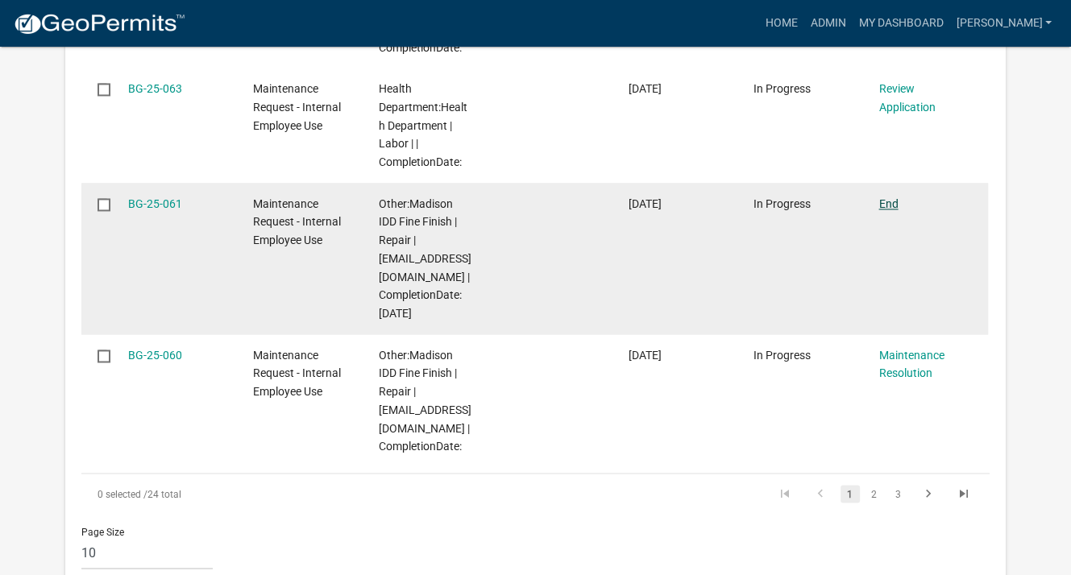
click at [889, 210] on link "End" at bounding box center [887, 203] width 19 height 13
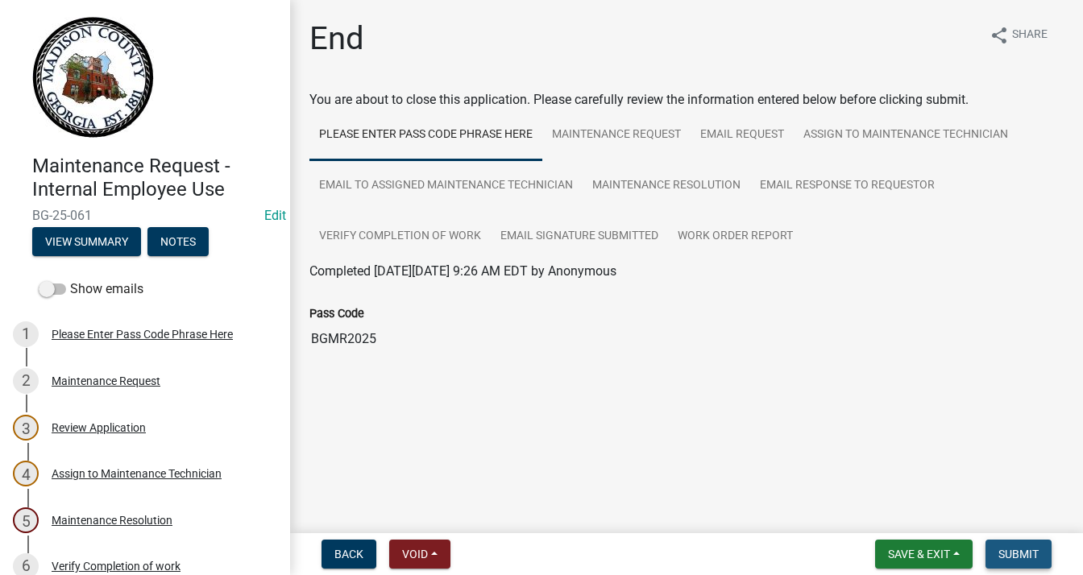
click at [1015, 542] on button "Submit" at bounding box center [1019, 554] width 66 height 29
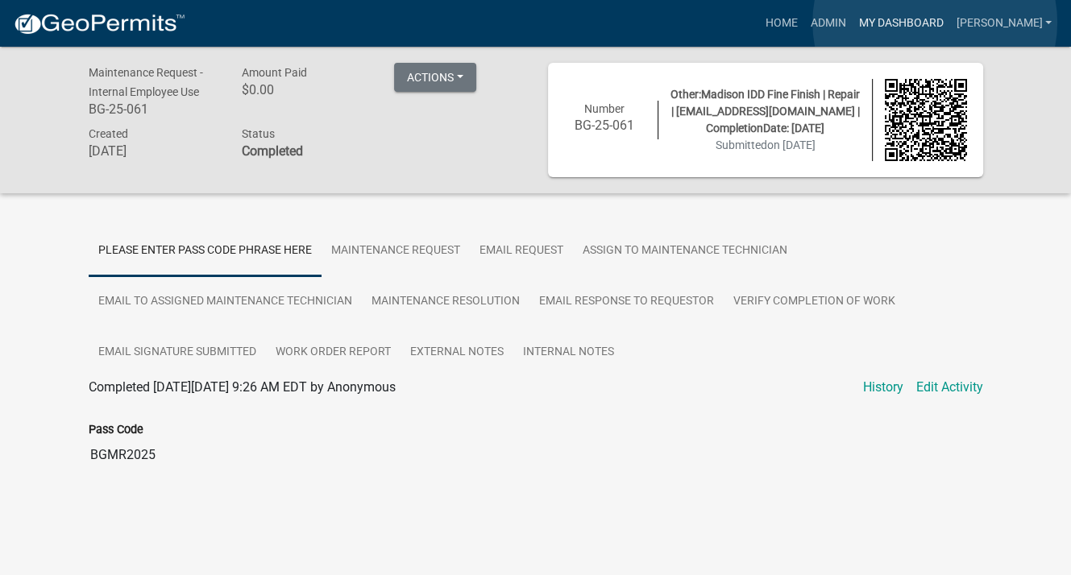
click at [935, 23] on link "My Dashboard" at bounding box center [901, 23] width 98 height 31
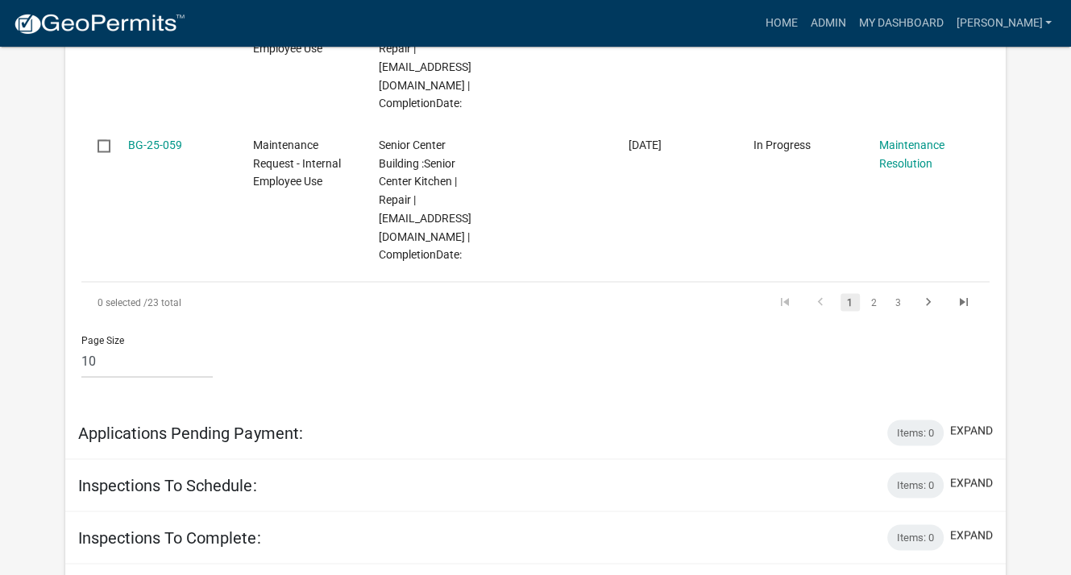
scroll to position [2498, 0]
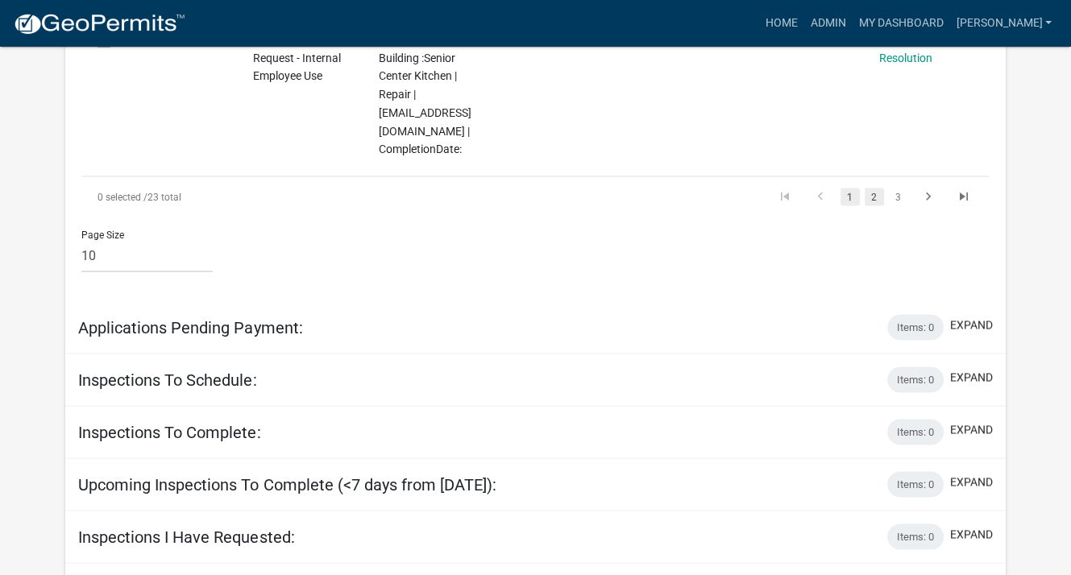
click at [865, 206] on link "2" at bounding box center [874, 197] width 19 height 18
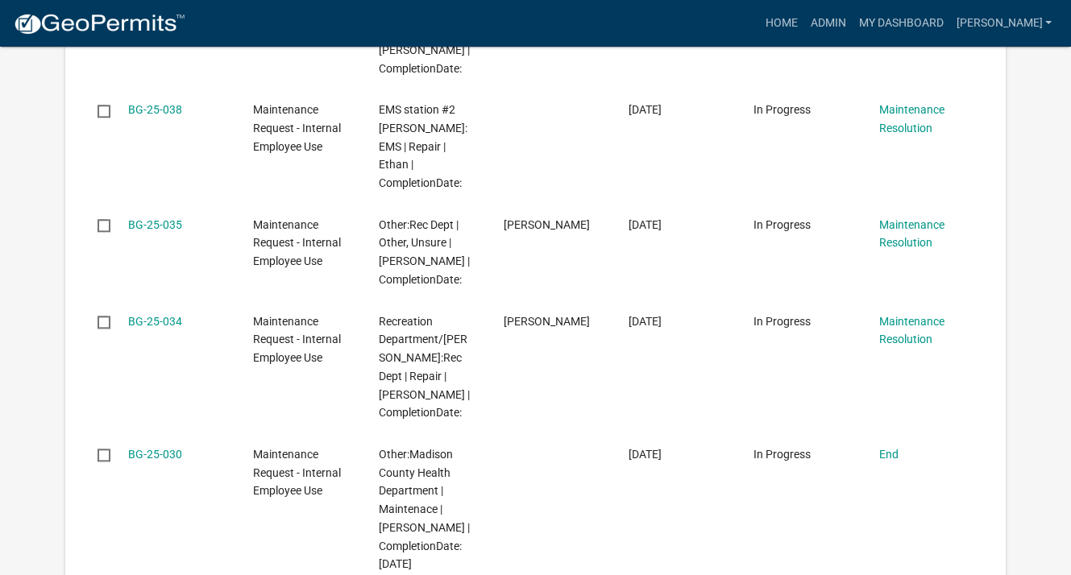
scroll to position [1586, 0]
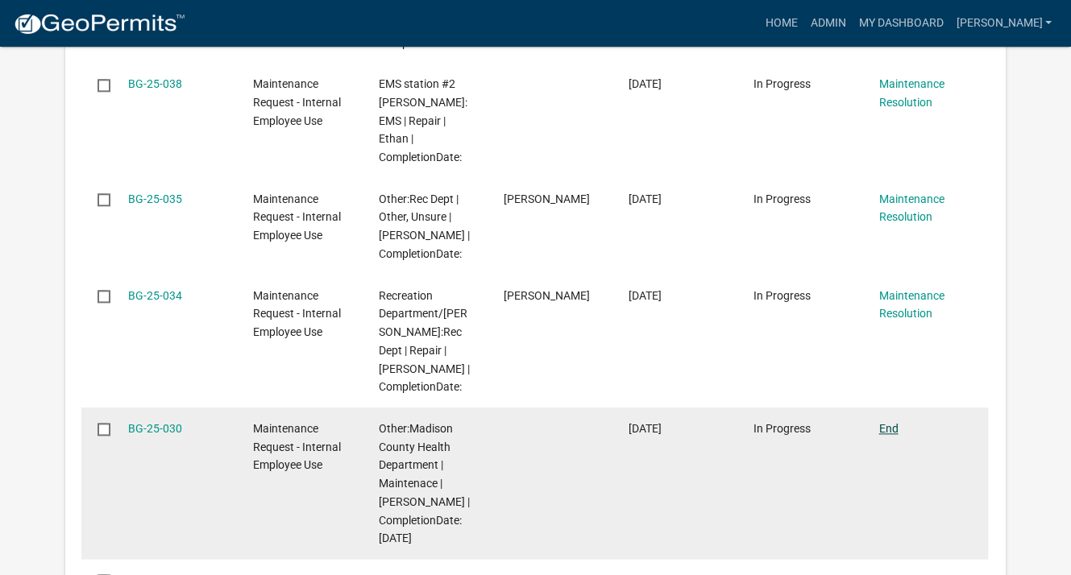
click at [889, 422] on link "End" at bounding box center [887, 428] width 19 height 13
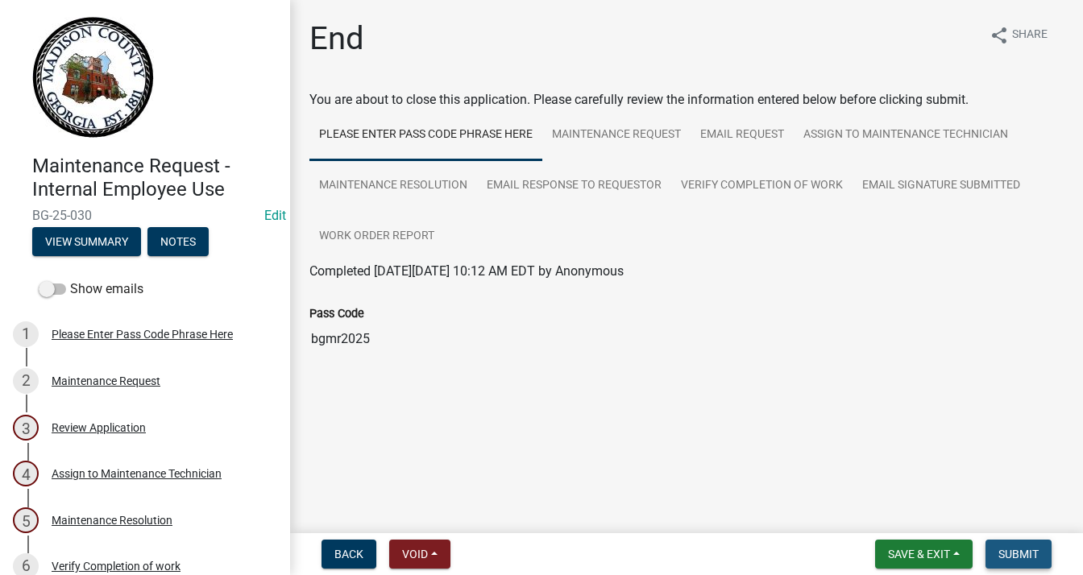
click at [1028, 546] on button "Submit" at bounding box center [1019, 554] width 66 height 29
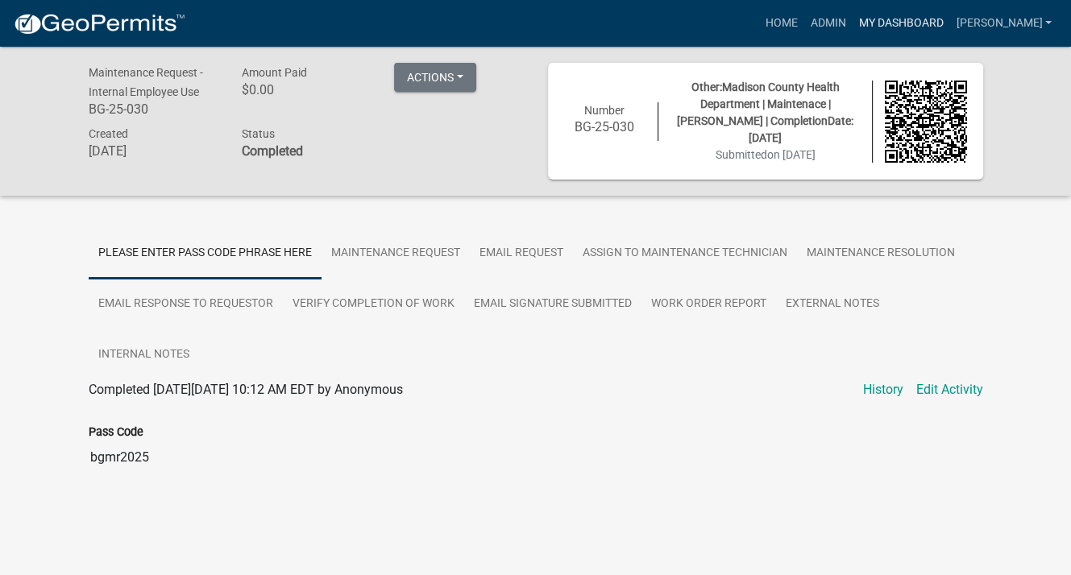
click at [925, 28] on link "My Dashboard" at bounding box center [901, 23] width 98 height 31
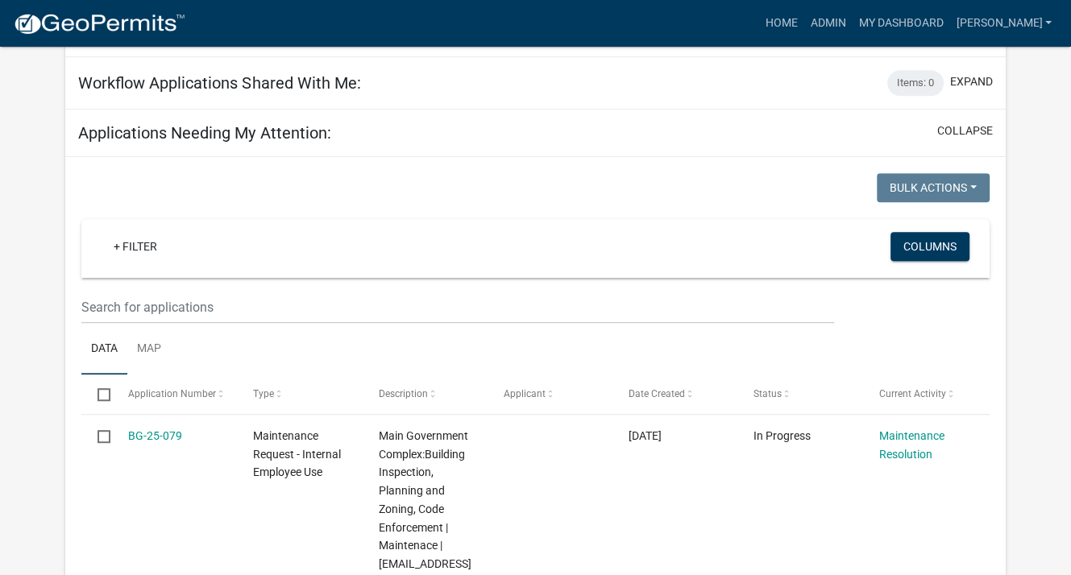
scroll to position [564, 0]
